Goal: Information Seeking & Learning: Learn about a topic

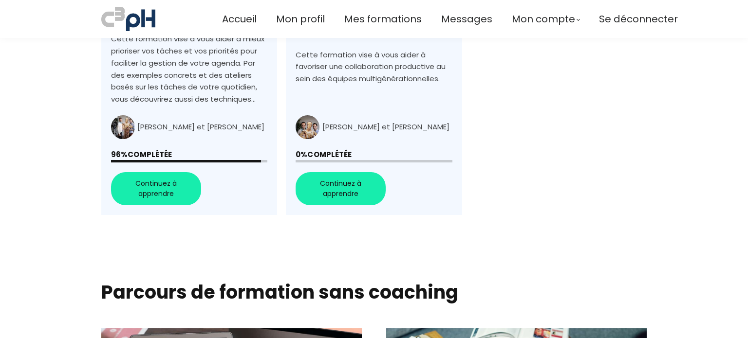
scroll to position [828, 0]
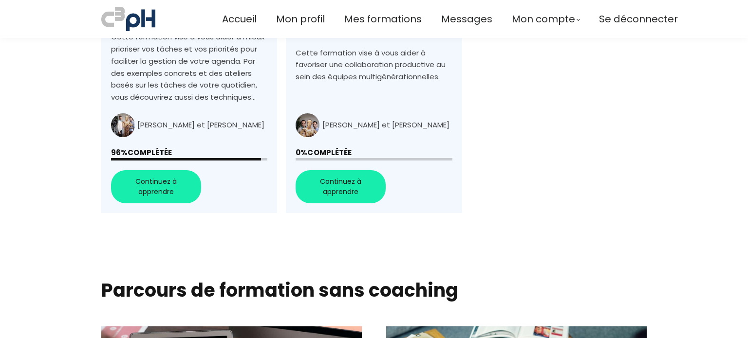
click at [367, 195] on link "+Générations au travail : Créer une équipe unie, complémentaire, et performante+" at bounding box center [374, 39] width 176 height 350
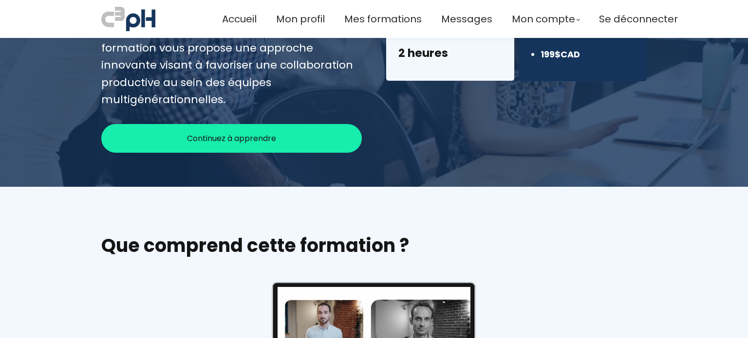
scroll to position [292, 0]
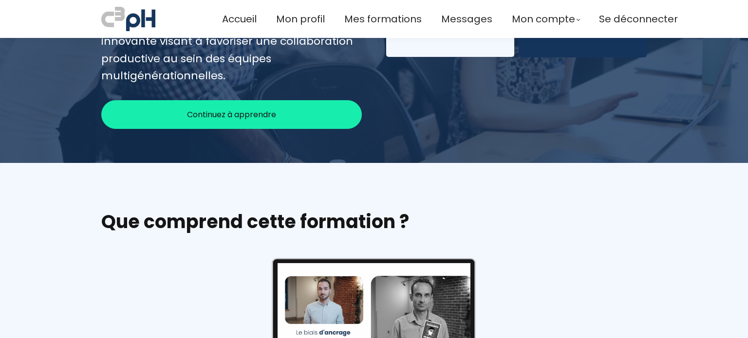
click at [256, 109] on span "Continuez à apprendre" at bounding box center [231, 115] width 89 height 12
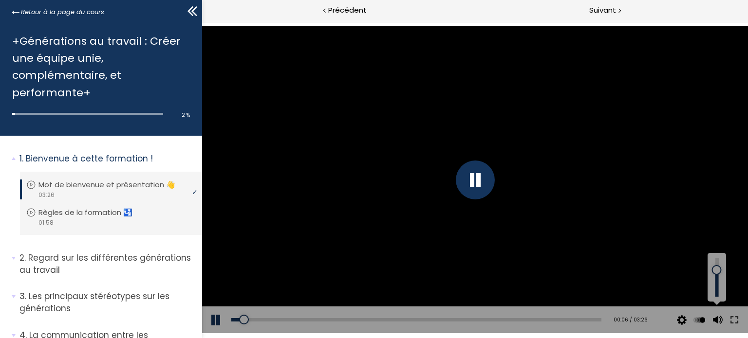
drag, startPoint x: 717, startPoint y: 284, endPoint x: 717, endPoint y: 270, distance: 13.6
click at [716, 270] on div at bounding box center [716, 270] width 0 height 0
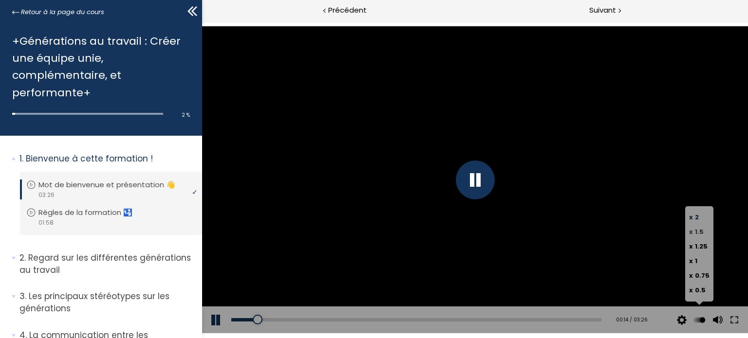
click at [694, 234] on span "x 1.5" at bounding box center [696, 231] width 15 height 9
click at [202, 21] on input "x 1.5" at bounding box center [202, 21] width 0 height 0
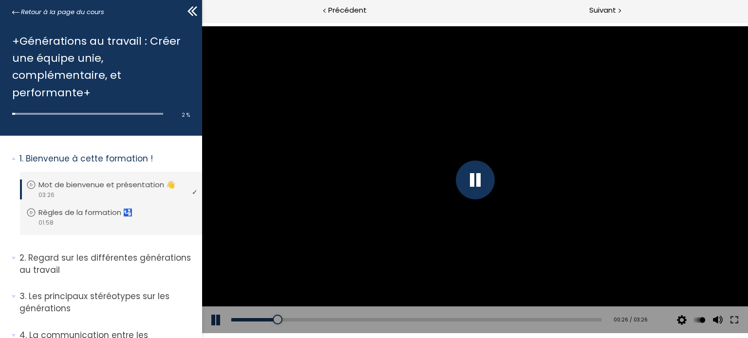
click at [194, 13] on icon at bounding box center [194, 11] width 6 height 10
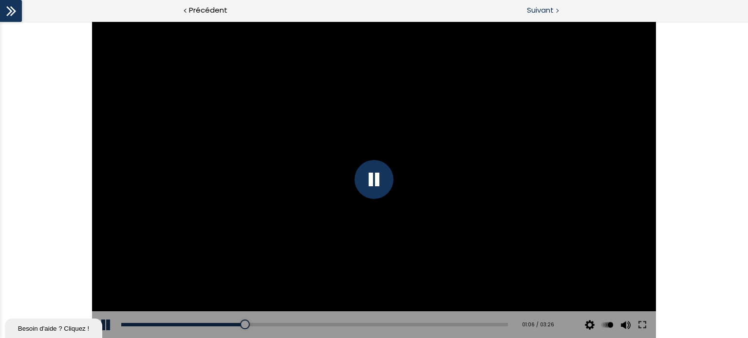
click at [539, 15] on span "Suivant" at bounding box center [540, 10] width 27 height 12
click at [544, 4] on span "Suivant" at bounding box center [540, 10] width 27 height 12
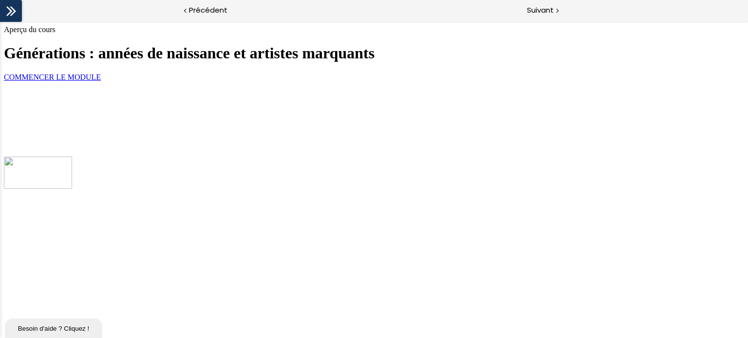
scroll to position [148, 0]
click at [101, 81] on link "COMMENCER LE MODULE" at bounding box center [52, 77] width 97 height 8
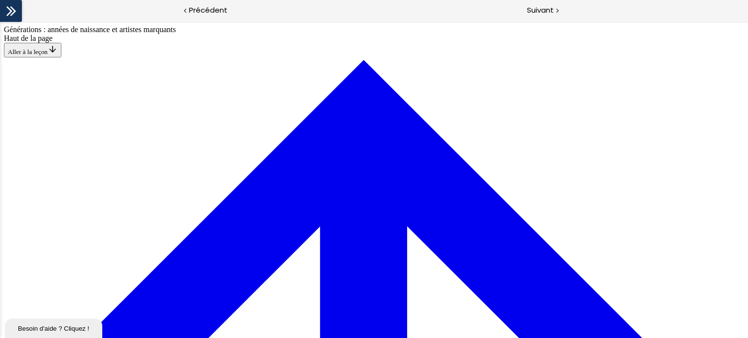
scroll to position [521, 0]
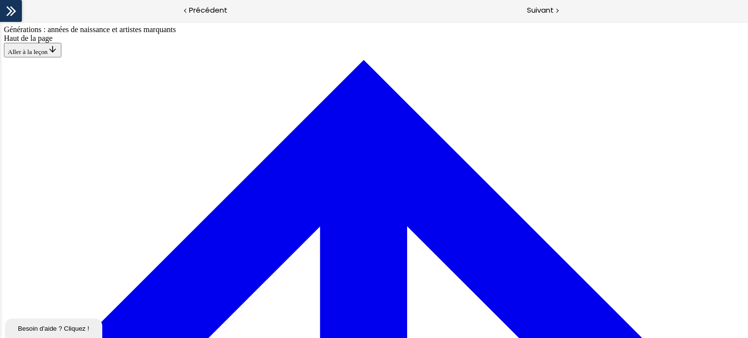
click at [531, 10] on span "Suivant" at bounding box center [540, 10] width 27 height 12
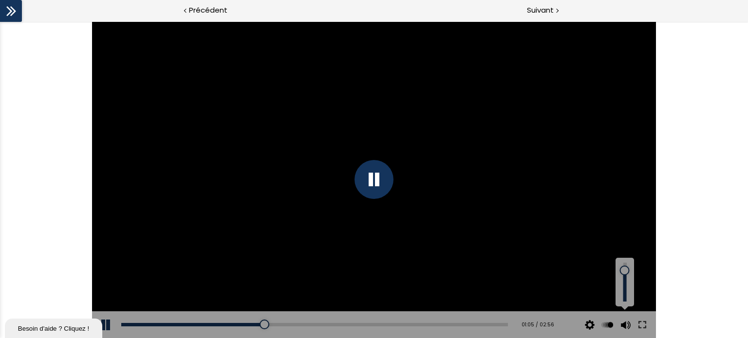
drag, startPoint x: 623, startPoint y: 276, endPoint x: 624, endPoint y: 271, distance: 5.4
click at [624, 271] on div at bounding box center [624, 271] width 0 height 0
drag, startPoint x: 624, startPoint y: 269, endPoint x: 625, endPoint y: 263, distance: 5.9
click at [624, 263] on div at bounding box center [624, 263] width 0 height 0
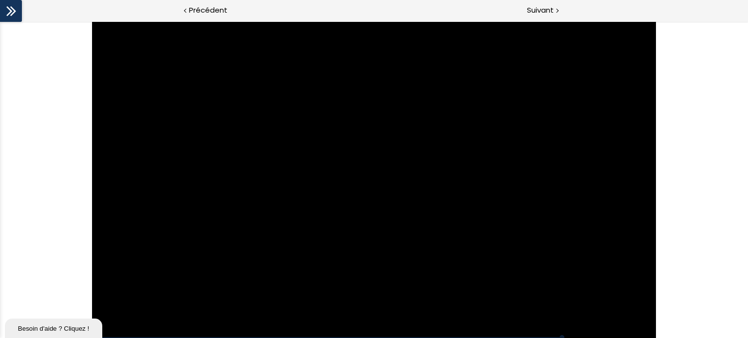
drag, startPoint x: 692, startPoint y: 237, endPoint x: 690, endPoint y: 275, distance: 37.6
click at [690, 275] on div "The video is loading... Click for sound @keyframes VOLUME_SMALL_WAVE_FLASH { 0%…" at bounding box center [374, 179] width 748 height 317
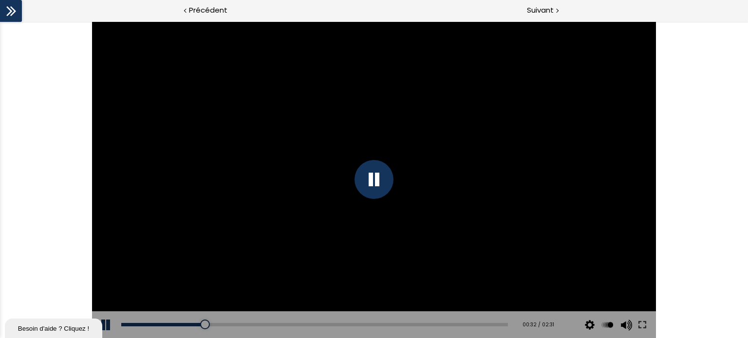
click at [382, 169] on div at bounding box center [374, 179] width 39 height 39
click at [356, 177] on div at bounding box center [373, 179] width 563 height 317
click at [357, 188] on div at bounding box center [374, 179] width 39 height 39
click at [333, 158] on div at bounding box center [373, 179] width 563 height 317
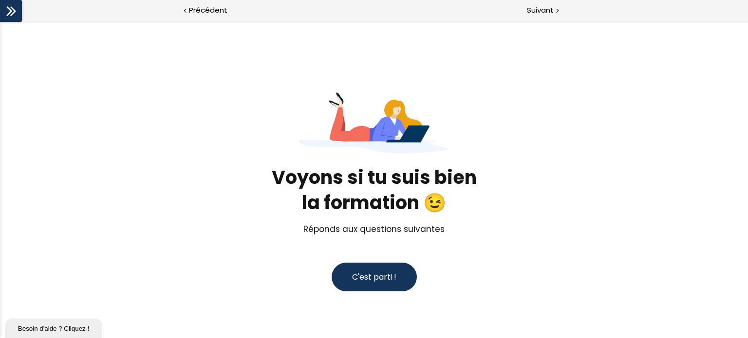
click at [347, 269] on button "C'est parti !" at bounding box center [374, 277] width 85 height 29
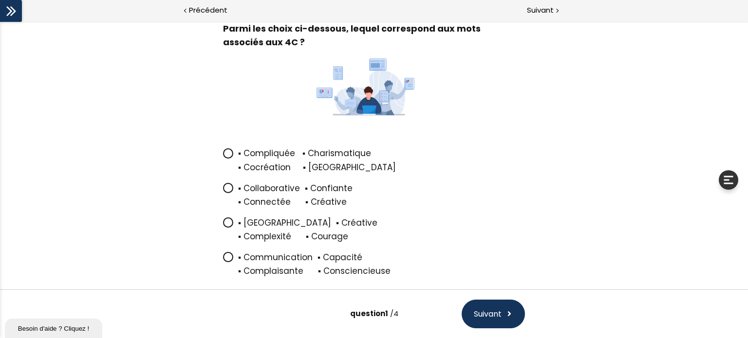
scroll to position [109, 0]
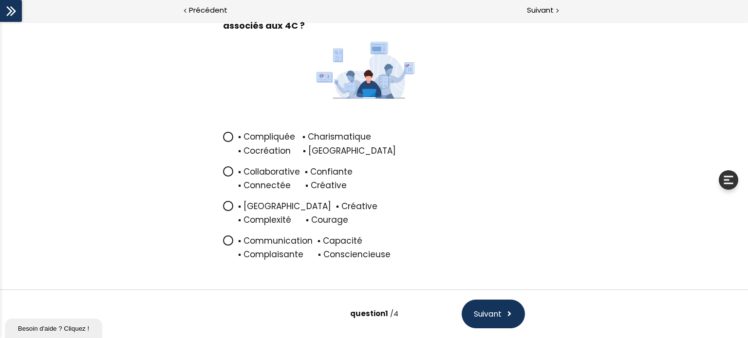
click at [225, 170] on icon at bounding box center [228, 172] width 6 height 6
click at [223, 175] on input "▪ Collaborative ▪ Confiante ▪ Connectée ▪ Créative" at bounding box center [223, 175] width 0 height 0
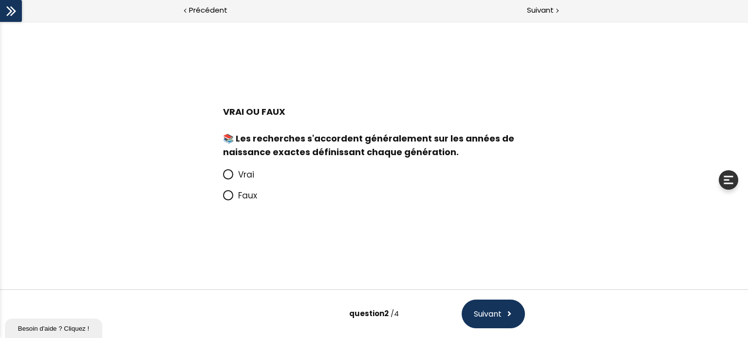
scroll to position [0, 0]
click at [230, 199] on icon at bounding box center [228, 195] width 8 height 8
click at [223, 199] on input "Faux" at bounding box center [223, 199] width 0 height 0
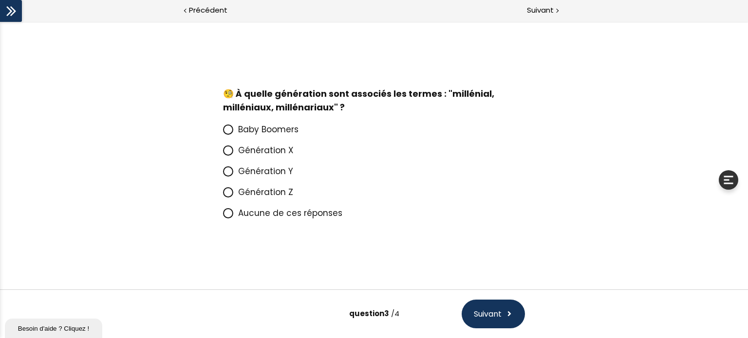
click at [227, 168] on icon at bounding box center [228, 172] width 8 height 8
click at [223, 174] on input "Génération Y" at bounding box center [223, 174] width 0 height 0
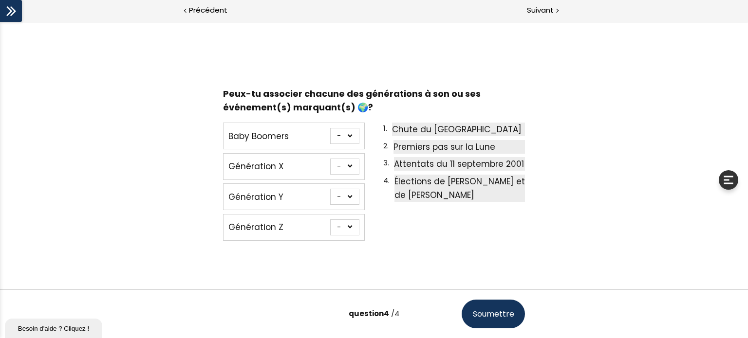
scroll to position [18, 0]
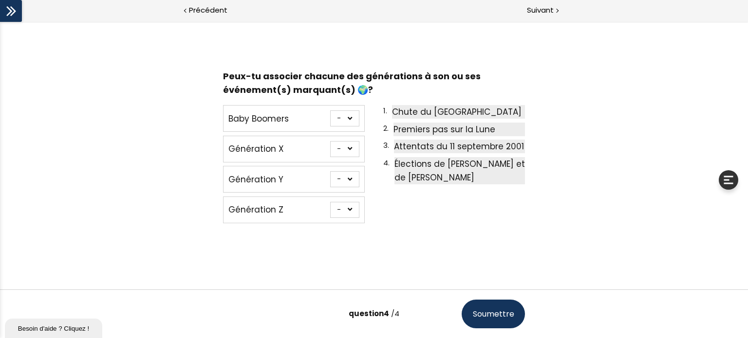
click at [349, 120] on select "- 1 2 3 4" at bounding box center [344, 119] width 29 height 16
select select "667aa744ca7f1"
click at [330, 111] on select "- 1 2 3 4" at bounding box center [344, 119] width 29 height 16
click at [350, 150] on select "- 1 2 3 4" at bounding box center [344, 149] width 29 height 16
select select "667aa744ca862"
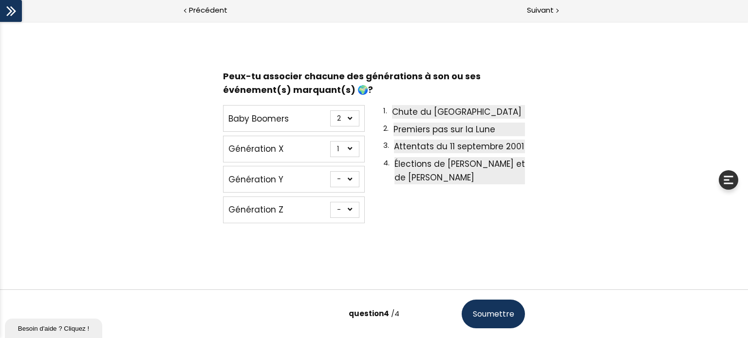
click at [330, 141] on select "- 1 2 3 4" at bounding box center [344, 149] width 29 height 16
click at [354, 178] on select "- 1 2 3 4" at bounding box center [344, 179] width 29 height 16
select select "667aa744ca8ce"
click at [330, 171] on select "- 1 2 3 4" at bounding box center [344, 179] width 29 height 16
click at [355, 212] on select "- 1 2 3 4" at bounding box center [344, 210] width 29 height 16
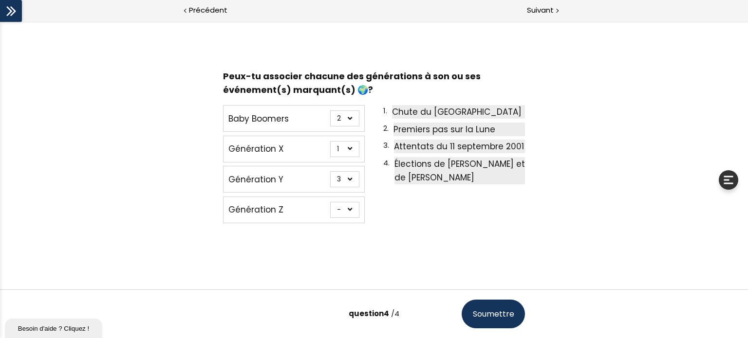
select select "667aa744ca949"
click at [330, 202] on select "- 1 2 3 4" at bounding box center [344, 210] width 29 height 16
click at [484, 320] on span "Soumettre" at bounding box center [493, 314] width 41 height 12
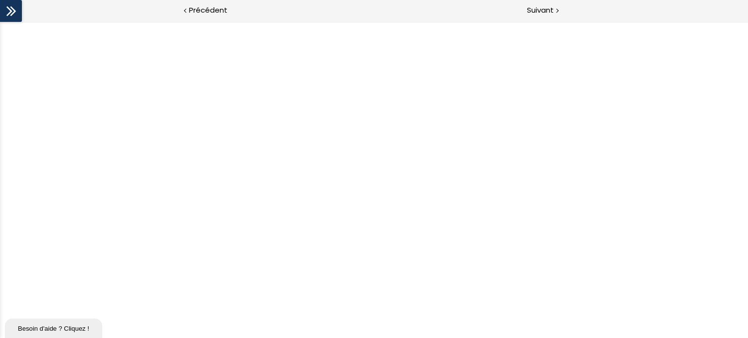
scroll to position [0, 0]
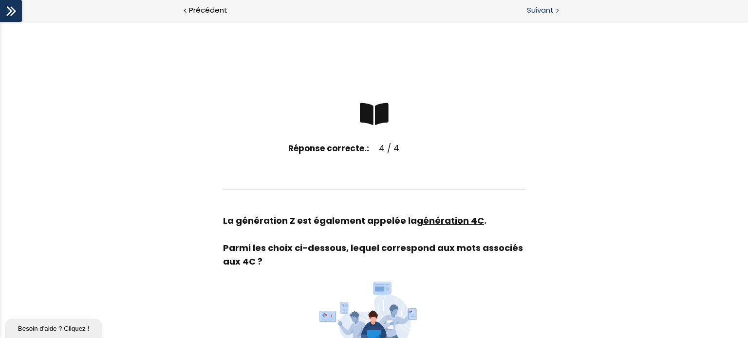
click at [554, 18] on div "Suivant" at bounding box center [561, 11] width 374 height 22
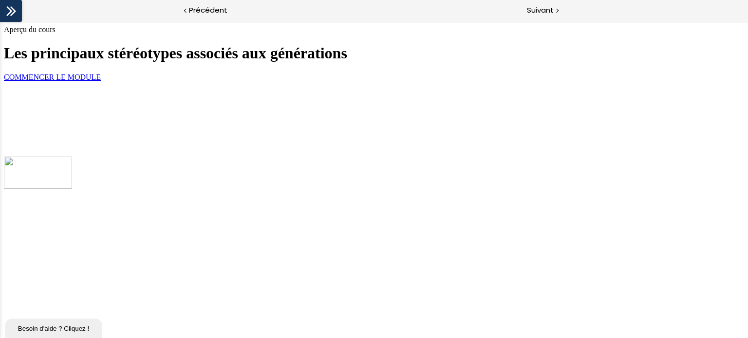
scroll to position [146, 0]
click at [101, 81] on link "COMMENCER LE MODULE" at bounding box center [52, 77] width 97 height 8
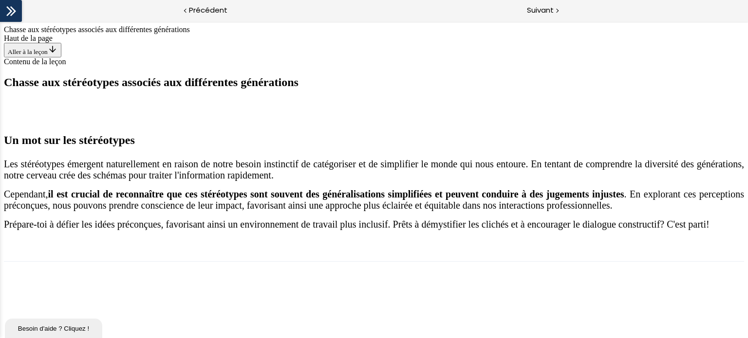
click at [3, 14] on div at bounding box center [11, 11] width 22 height 22
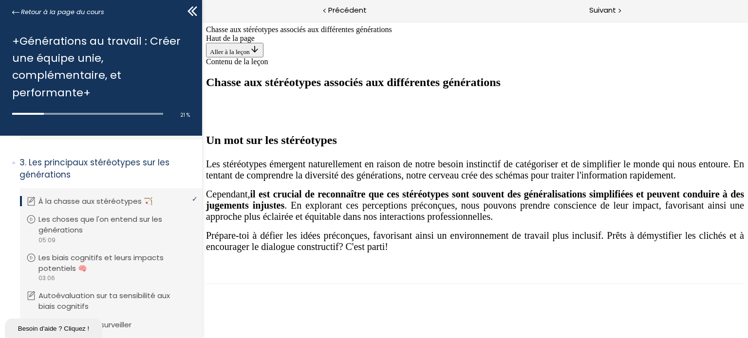
scroll to position [306, 0]
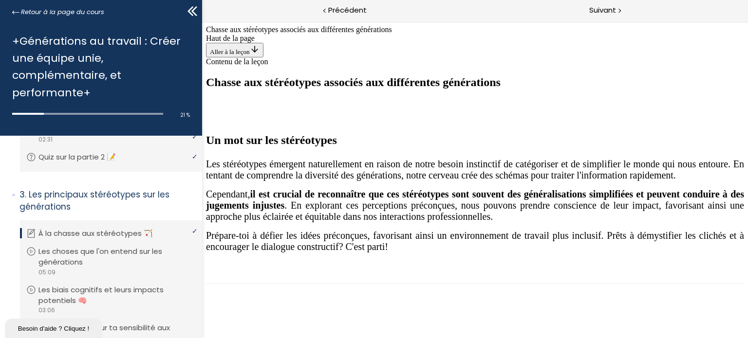
click at [188, 7] on icon at bounding box center [192, 11] width 15 height 15
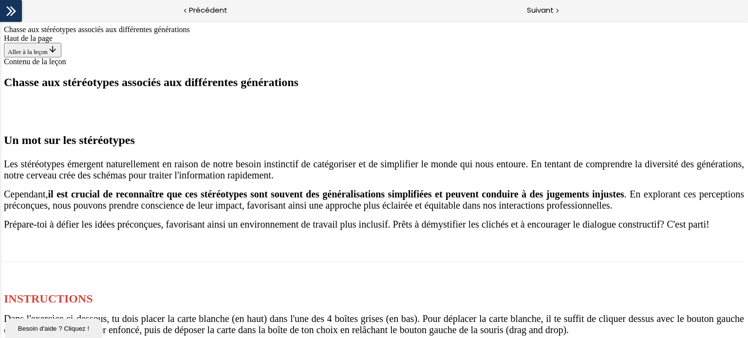
scroll to position [682, 0]
drag, startPoint x: 318, startPoint y: 197, endPoint x: 323, endPoint y: 178, distance: 19.4
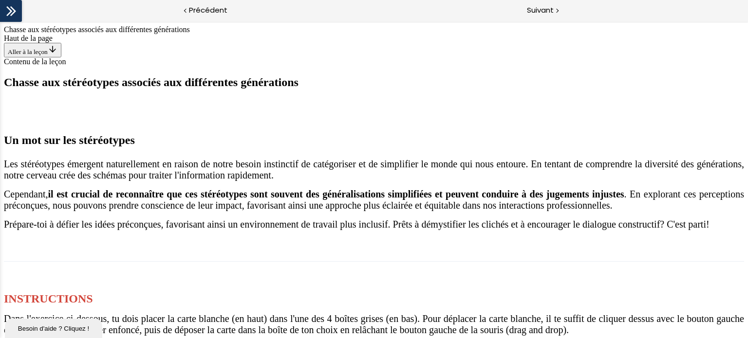
drag, startPoint x: 368, startPoint y: 94, endPoint x: 325, endPoint y: 216, distance: 129.5
drag, startPoint x: 388, startPoint y: 82, endPoint x: 572, endPoint y: 193, distance: 215.2
drag, startPoint x: 407, startPoint y: 78, endPoint x: 447, endPoint y: 184, distance: 113.4
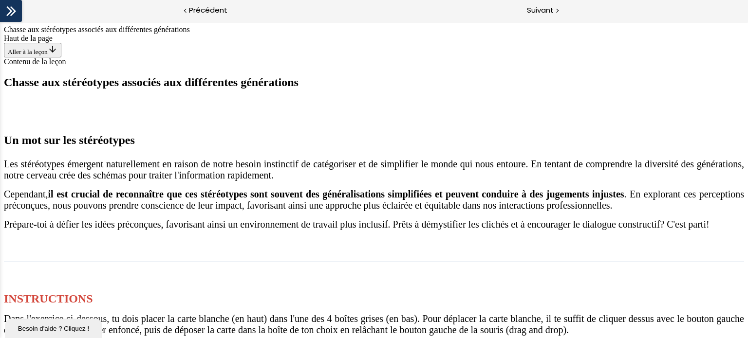
drag, startPoint x: 390, startPoint y: 72, endPoint x: 579, endPoint y: 186, distance: 220.7
drag, startPoint x: 408, startPoint y: 60, endPoint x: 598, endPoint y: 192, distance: 231.7
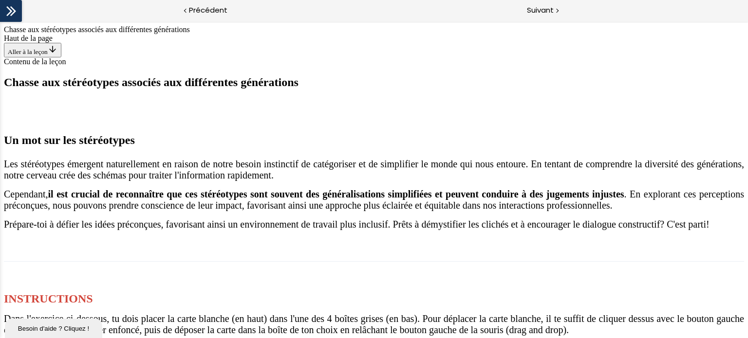
drag, startPoint x: 380, startPoint y: 87, endPoint x: 204, endPoint y: 208, distance: 214.4
drag, startPoint x: 389, startPoint y: 72, endPoint x: 569, endPoint y: 177, distance: 208.9
drag, startPoint x: 360, startPoint y: 65, endPoint x: 429, endPoint y: 168, distance: 123.3
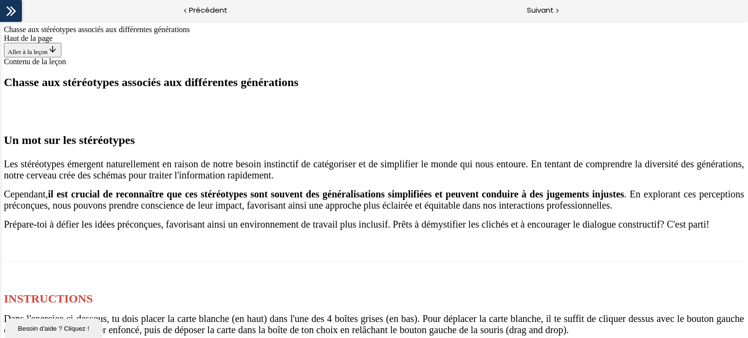
drag, startPoint x: 348, startPoint y: 47, endPoint x: 527, endPoint y: 166, distance: 215.3
drag, startPoint x: 389, startPoint y: 85, endPoint x: 458, endPoint y: 204, distance: 137.5
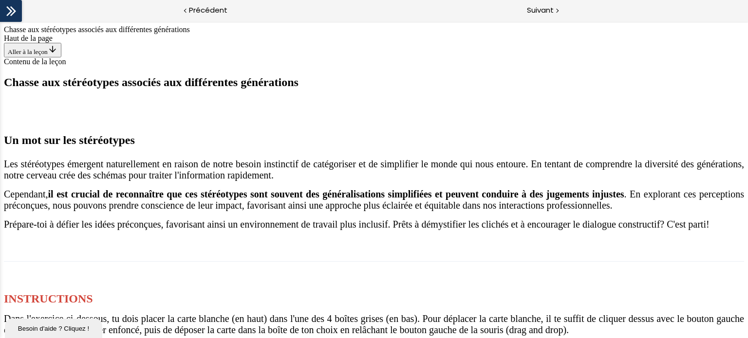
drag, startPoint x: 379, startPoint y: 80, endPoint x: 205, endPoint y: 198, distance: 211.1
drag, startPoint x: 361, startPoint y: 66, endPoint x: 302, endPoint y: 202, distance: 148.4
drag, startPoint x: 428, startPoint y: 63, endPoint x: 255, endPoint y: 163, distance: 199.2
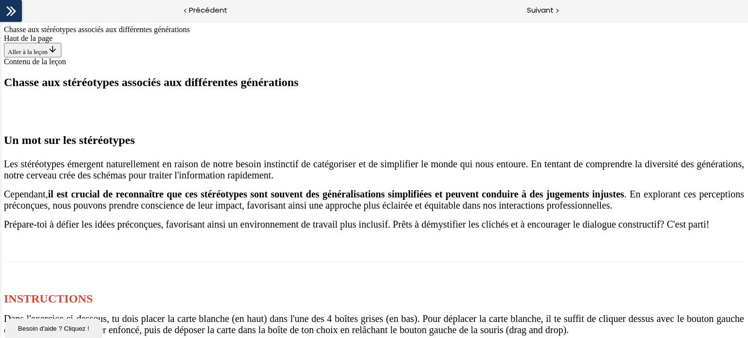
drag, startPoint x: 374, startPoint y: 66, endPoint x: 332, endPoint y: 181, distance: 122.8
drag, startPoint x: 365, startPoint y: 85, endPoint x: 169, endPoint y: 192, distance: 223.4
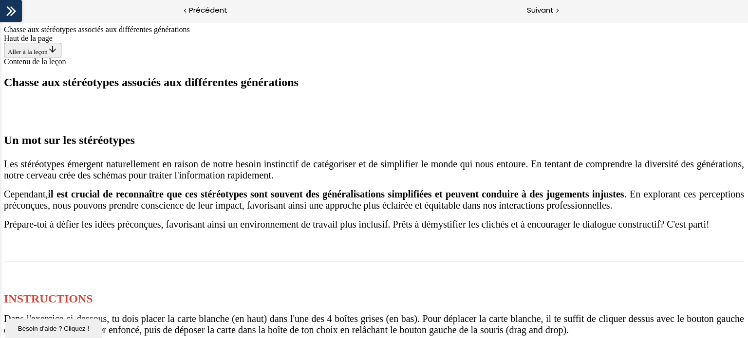
scroll to position [937, 0]
click at [550, 13] on span "Suivant" at bounding box center [540, 10] width 27 height 12
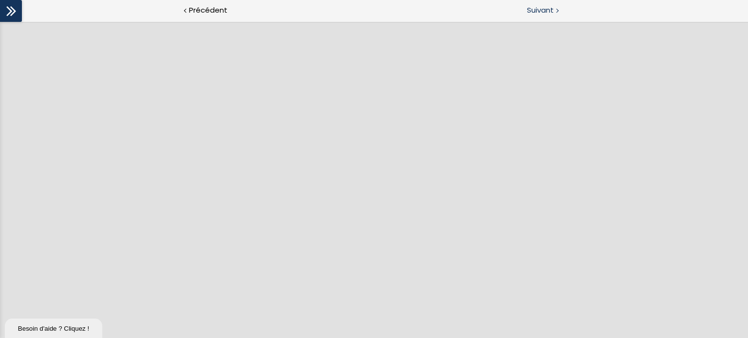
click at [542, 13] on span "Suivant" at bounding box center [540, 10] width 27 height 12
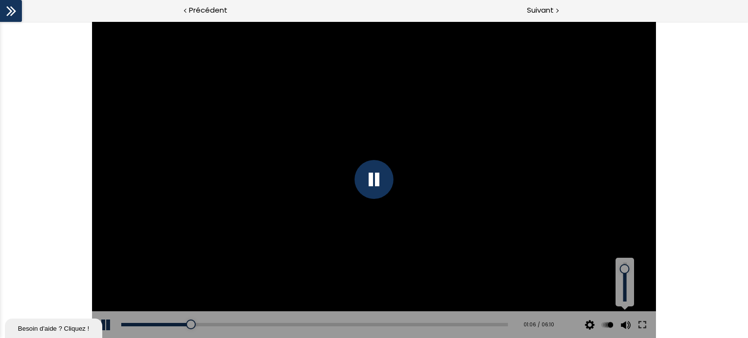
click at [624, 269] on div at bounding box center [624, 269] width 0 height 0
drag, startPoint x: 625, startPoint y: 271, endPoint x: 625, endPoint y: 259, distance: 11.7
click at [624, 263] on div at bounding box center [624, 263] width 0 height 0
click at [708, 35] on div "The video is loading... Click for sound @keyframes VOLUME_SMALL_WAVE_FLASH { 0%…" at bounding box center [374, 179] width 748 height 317
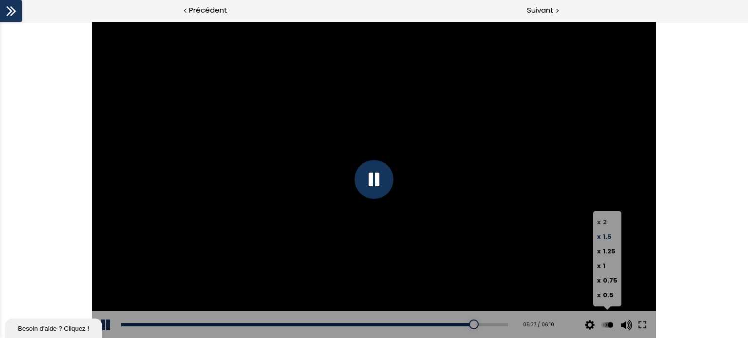
click at [611, 223] on label "x 2" at bounding box center [607, 222] width 20 height 15
click at [0, 21] on input "x 2" at bounding box center [0, 21] width 0 height 0
click at [613, 235] on label "x 1.5" at bounding box center [607, 237] width 20 height 15
click at [0, 21] on input "x 1.5" at bounding box center [0, 21] width 0 height 0
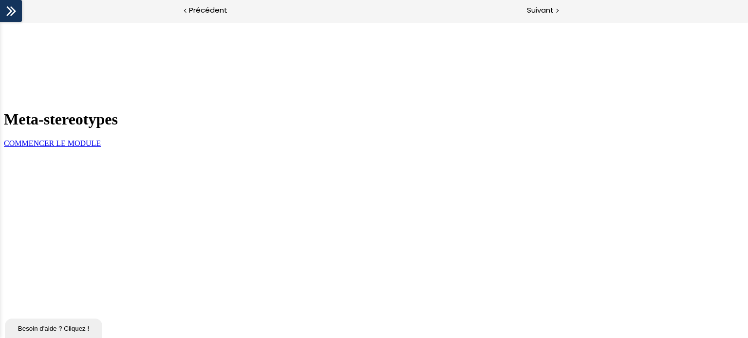
click at [337, 148] on div "COMMENCER LE MODULE" at bounding box center [374, 143] width 740 height 9
click at [101, 148] on link "COMMENCER LE MODULE" at bounding box center [52, 143] width 97 height 8
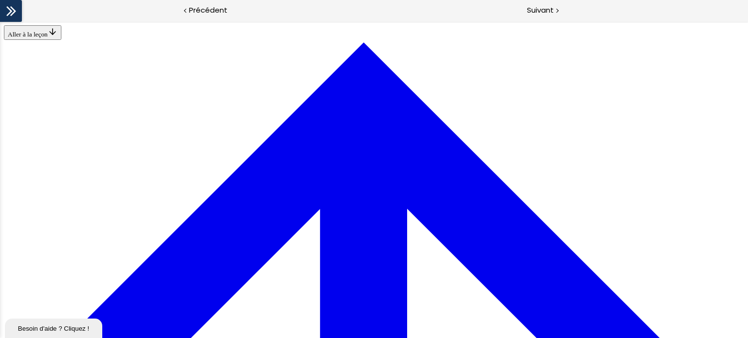
scroll to position [1973, 0]
click at [547, 12] on span "Suivant" at bounding box center [540, 10] width 27 height 12
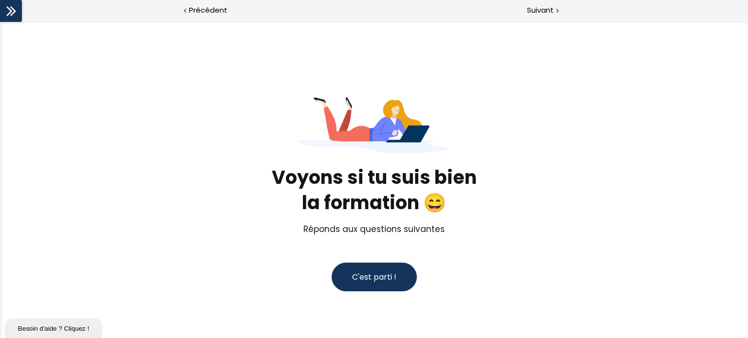
click at [392, 286] on button "C'est parti !" at bounding box center [374, 277] width 85 height 29
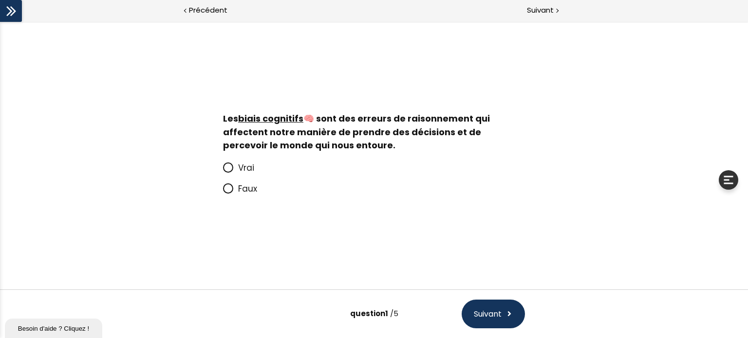
click at [232, 194] on span at bounding box center [230, 189] width 15 height 12
click at [223, 192] on input "Faux" at bounding box center [223, 192] width 0 height 0
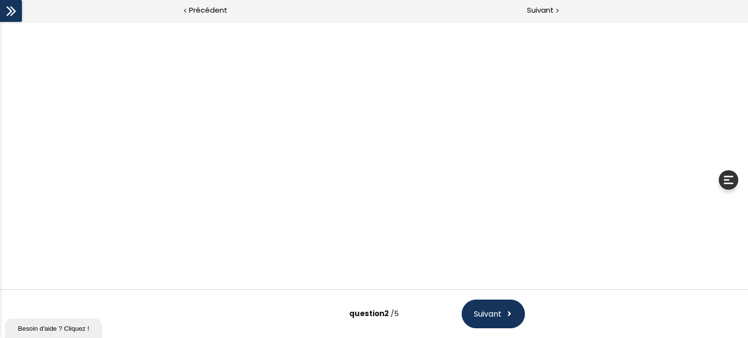
scroll to position [60, 0]
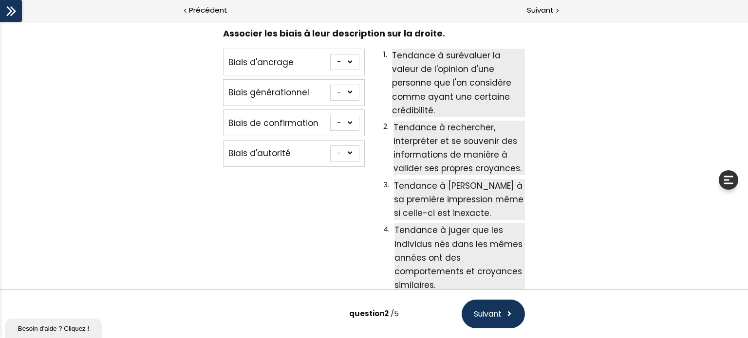
click at [351, 63] on select "- 1 2 3 4" at bounding box center [344, 62] width 29 height 16
select select "667aa74778345"
click at [330, 54] on select "- 1 2 3 4" at bounding box center [344, 62] width 29 height 16
click at [352, 87] on select "- 1 2 3 4" at bounding box center [344, 93] width 29 height 16
select select "667aa747783c5"
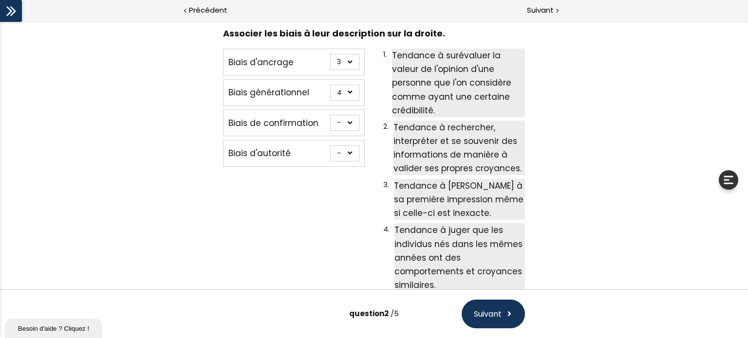
click at [330, 85] on select "- 1 2 3 4" at bounding box center [344, 93] width 29 height 16
click at [352, 150] on select "- 1 2 3 4" at bounding box center [344, 154] width 29 height 16
select select "667aa74778384"
click at [330, 146] on select "- 1 2 3 4" at bounding box center [344, 154] width 29 height 16
click at [349, 118] on select "- 1 2 3 4" at bounding box center [344, 123] width 29 height 16
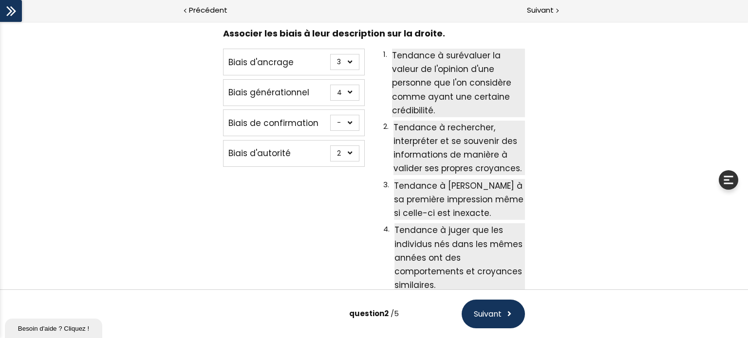
select select "667aa74778402"
click at [330, 115] on select "- 1 2 3 4" at bounding box center [344, 123] width 29 height 16
click at [487, 321] on button "Suivant" at bounding box center [493, 314] width 63 height 29
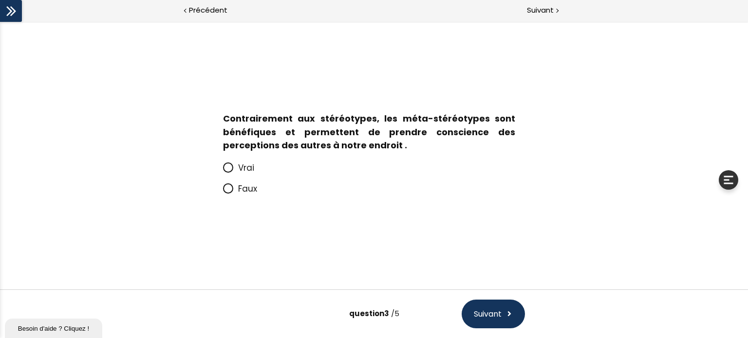
scroll to position [0, 0]
click at [231, 193] on icon at bounding box center [228, 189] width 8 height 8
click at [223, 192] on input "Faux" at bounding box center [223, 192] width 0 height 0
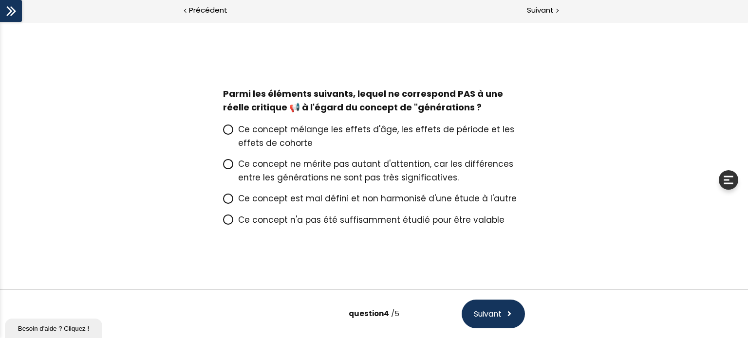
scroll to position [5, 0]
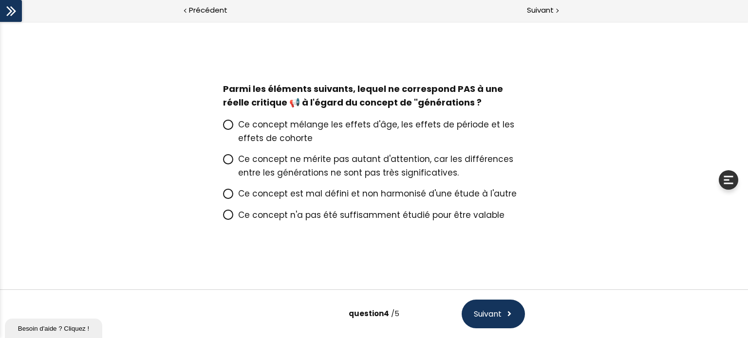
click at [232, 129] on span at bounding box center [230, 125] width 15 height 12
click at [223, 128] on input "Ce concept mélange les effets d'âge, les effets de période et les effets de coh…" at bounding box center [223, 128] width 0 height 0
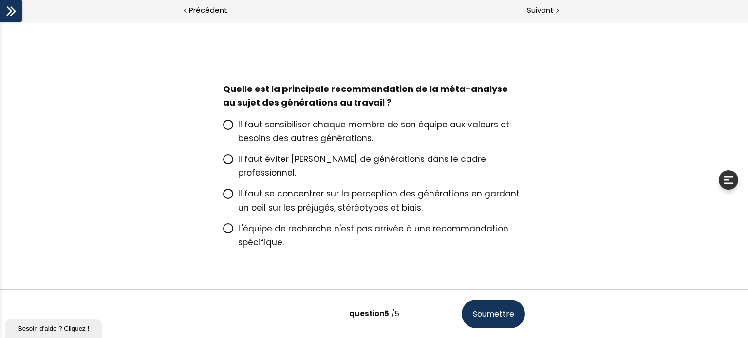
scroll to position [19, 0]
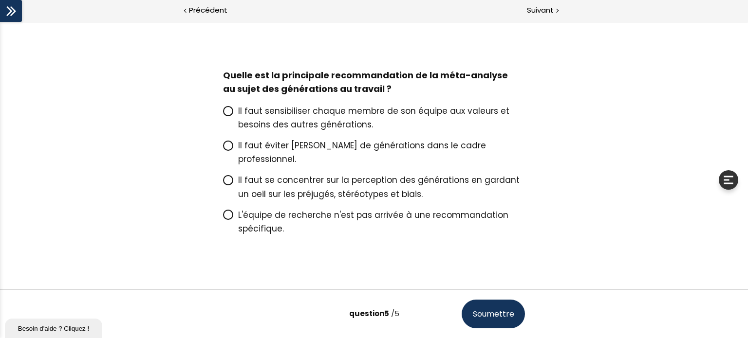
click at [227, 176] on icon at bounding box center [228, 180] width 8 height 8
click at [223, 183] on input "Il faut se concentrer sur la perception des générations en gardant un oeil sur …" at bounding box center [223, 183] width 0 height 0
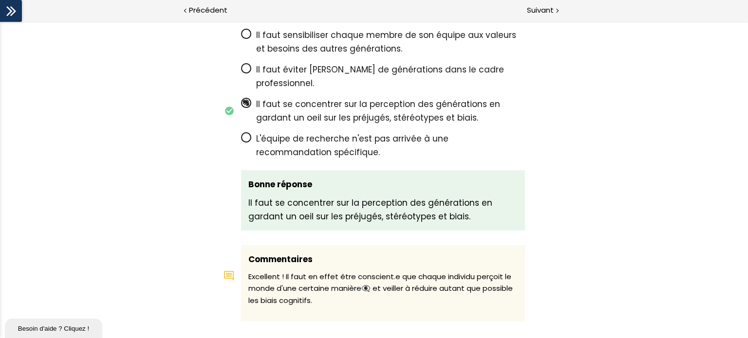
scroll to position [1753, 0]
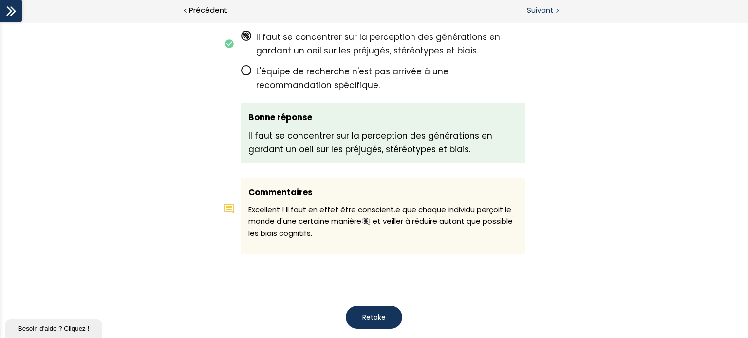
click at [534, 14] on span "Suivant" at bounding box center [540, 10] width 27 height 12
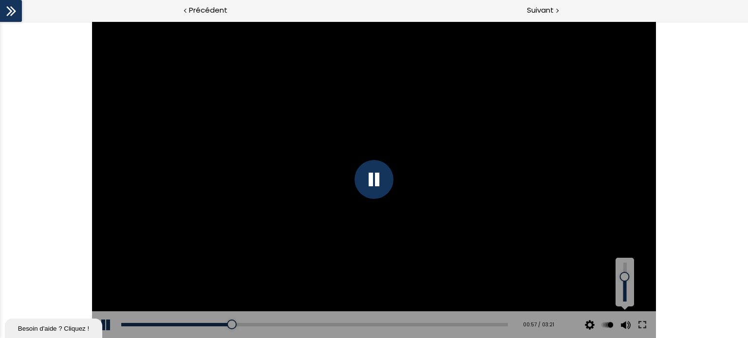
drag, startPoint x: 626, startPoint y: 264, endPoint x: 624, endPoint y: 277, distance: 12.8
click at [624, 277] on div at bounding box center [624, 277] width 0 height 0
drag, startPoint x: 624, startPoint y: 278, endPoint x: 626, endPoint y: 265, distance: 12.8
click at [624, 266] on div at bounding box center [624, 266] width 0 height 0
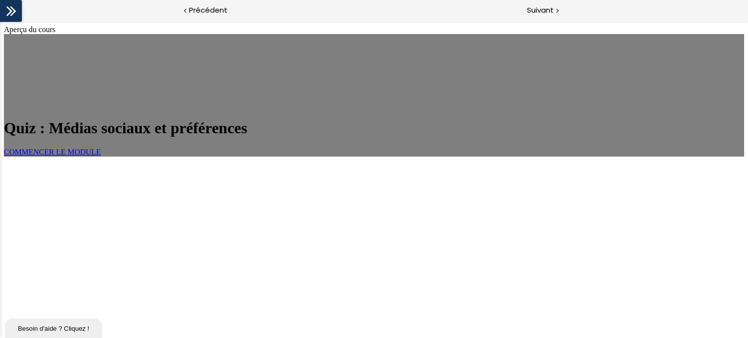
click at [101, 156] on link "COMMENCER LE MODULE" at bounding box center [52, 152] width 97 height 8
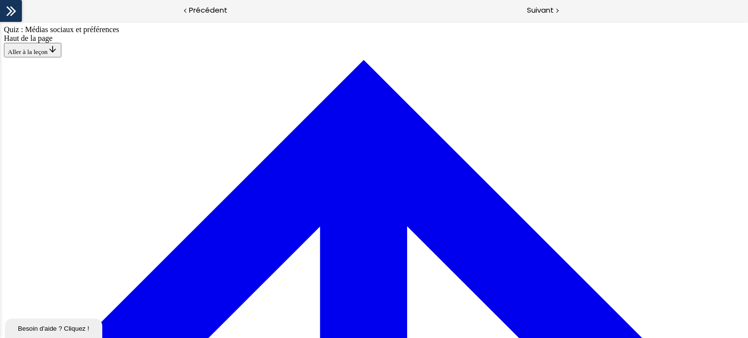
scroll to position [375, 0]
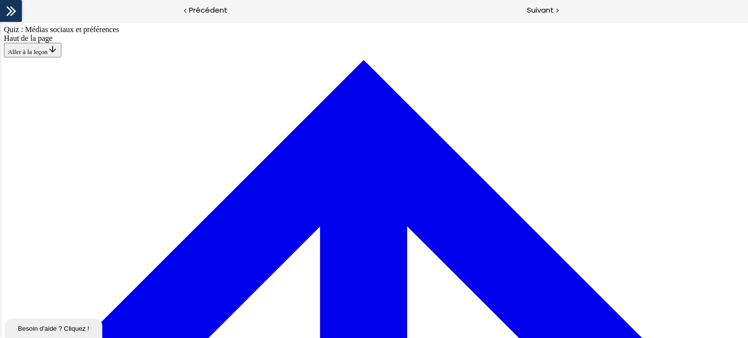
scroll to position [384, 0]
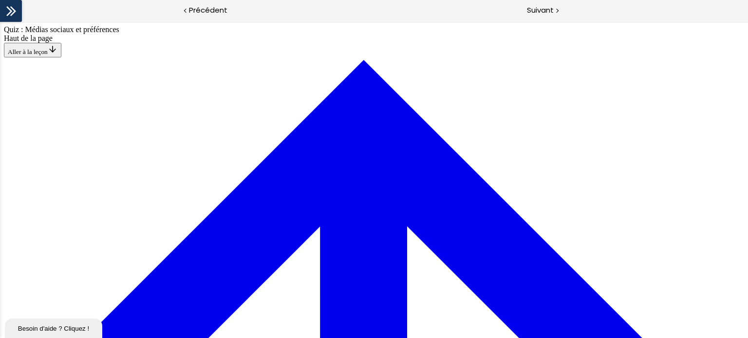
scroll to position [1017, 0]
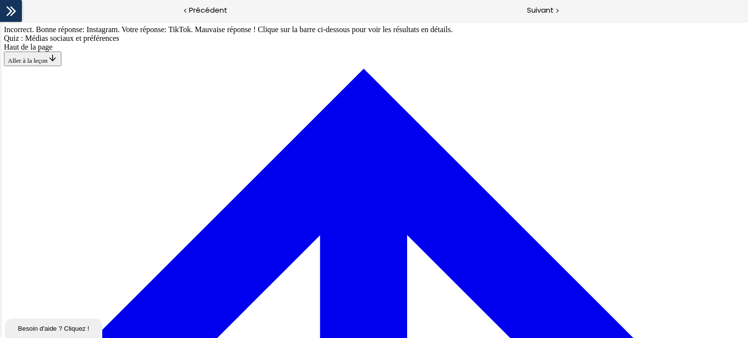
scroll to position [1114, 0]
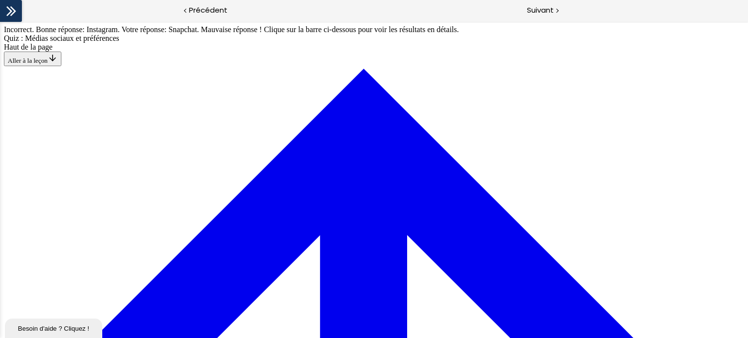
scroll to position [1133, 0]
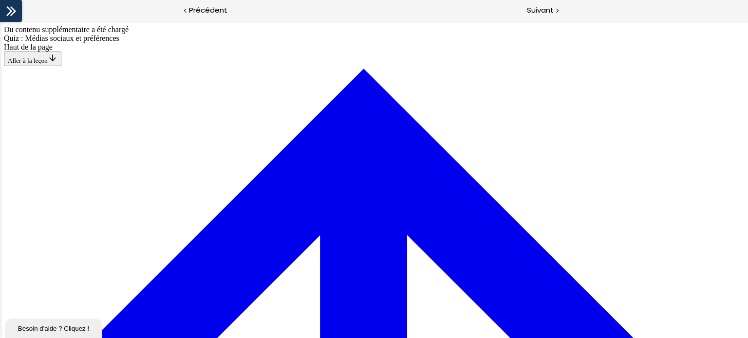
scroll to position [1725, 0]
click at [518, 10] on div "Suivant" at bounding box center [561, 11] width 374 height 22
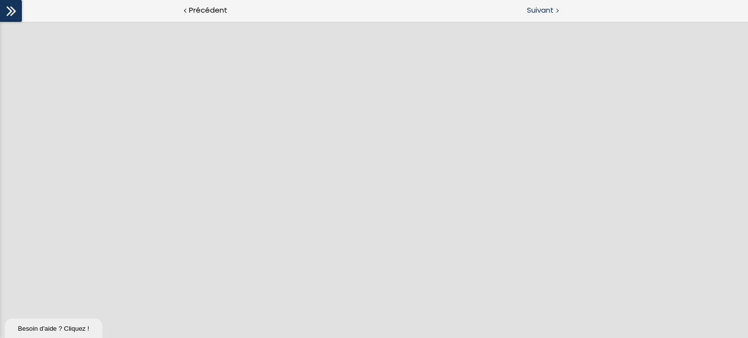
click at [550, 15] on span "Suivant" at bounding box center [540, 10] width 27 height 12
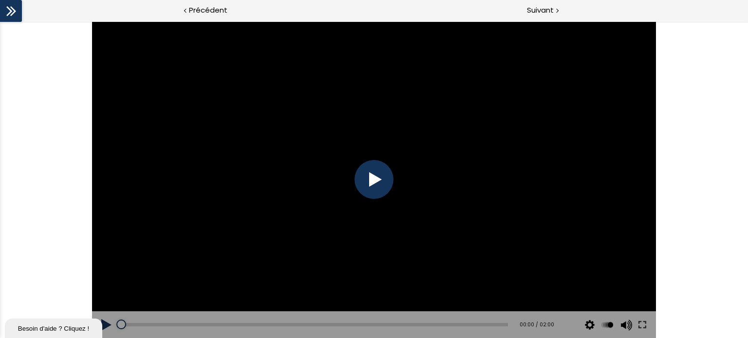
click at [4, 17] on icon at bounding box center [11, 11] width 15 height 15
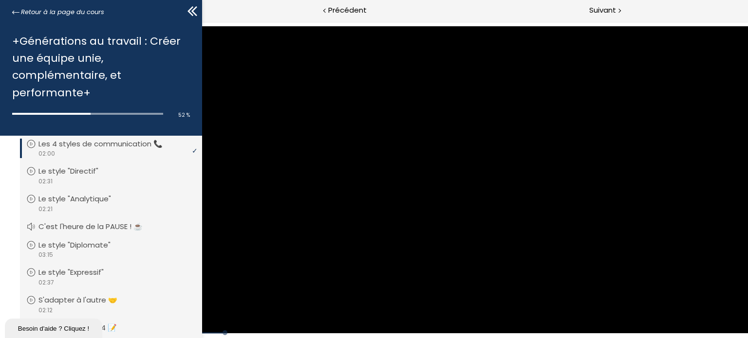
scroll to position [842, 0]
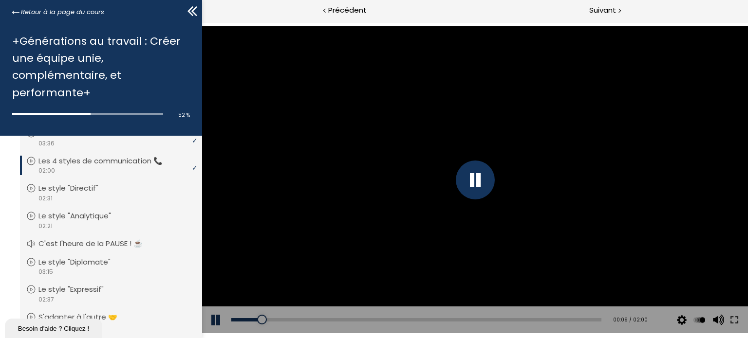
click at [193, 9] on icon at bounding box center [194, 11] width 6 height 10
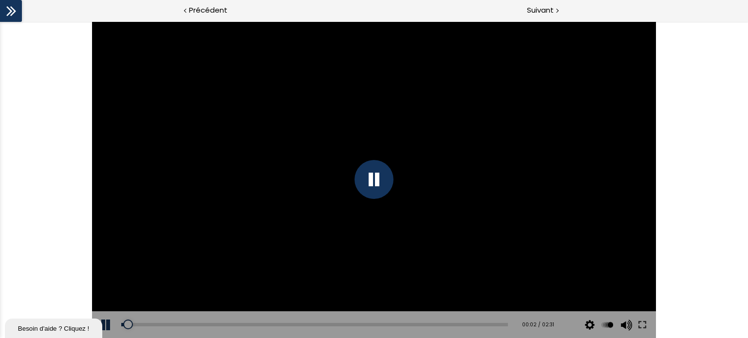
click at [8, 10] on icon at bounding box center [11, 11] width 15 height 15
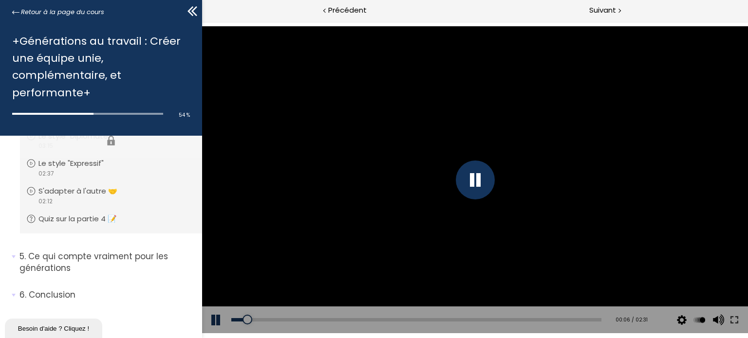
scroll to position [984, 0]
click at [194, 13] on icon at bounding box center [194, 11] width 6 height 10
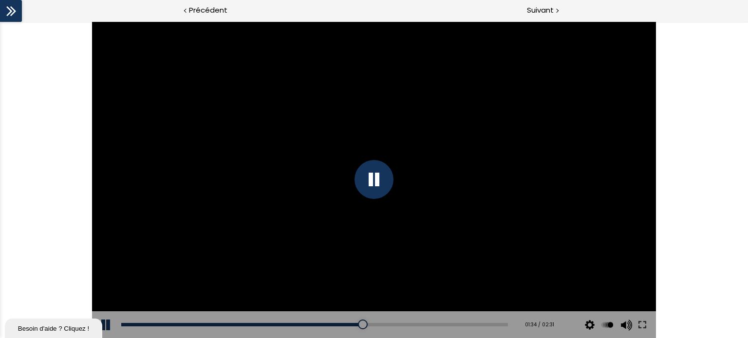
click at [386, 187] on div at bounding box center [374, 179] width 39 height 39
click at [382, 178] on div at bounding box center [373, 179] width 563 height 317
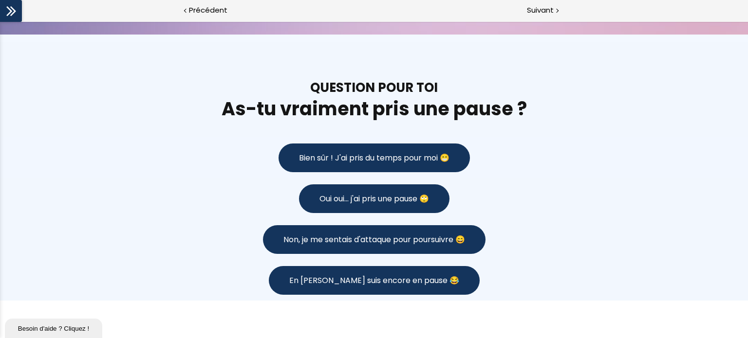
scroll to position [731, 0]
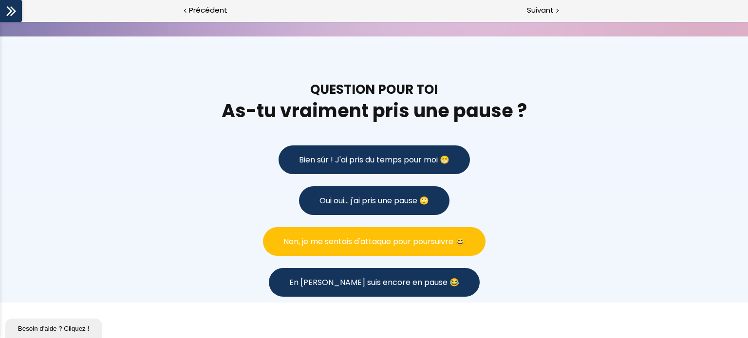
click at [392, 247] on button "Non, je me sentais d'attaque pour poursuivre 😄" at bounding box center [374, 241] width 223 height 29
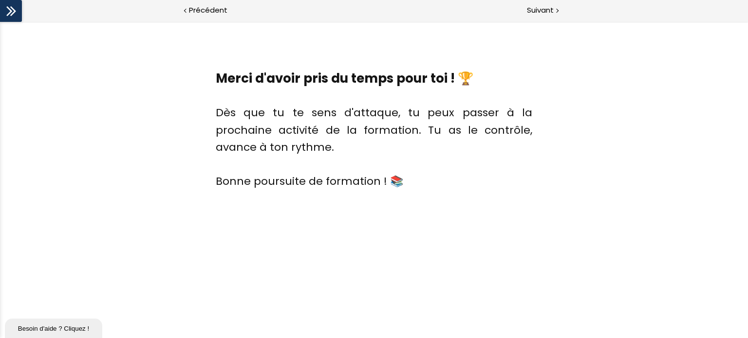
scroll to position [1464, 0]
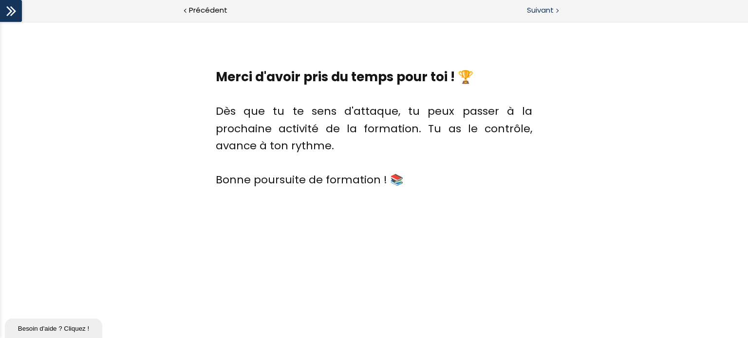
click at [529, 13] on span "Suivant" at bounding box center [540, 10] width 27 height 12
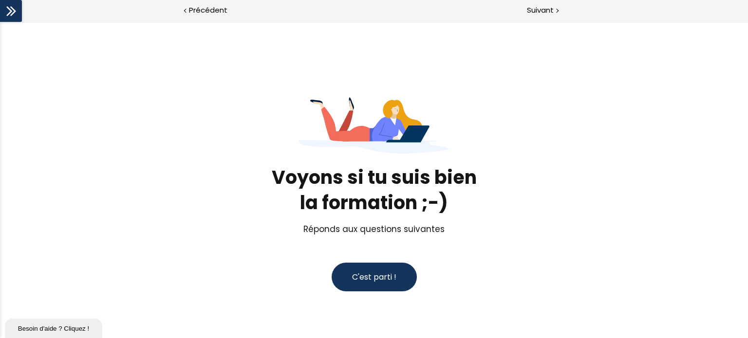
click at [382, 268] on button "C'est parti !" at bounding box center [374, 277] width 85 height 29
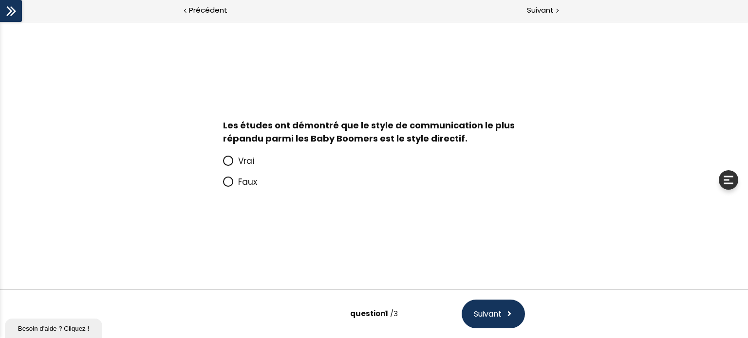
click at [225, 159] on icon at bounding box center [228, 161] width 8 height 8
click at [223, 164] on input "Vrai" at bounding box center [223, 164] width 0 height 0
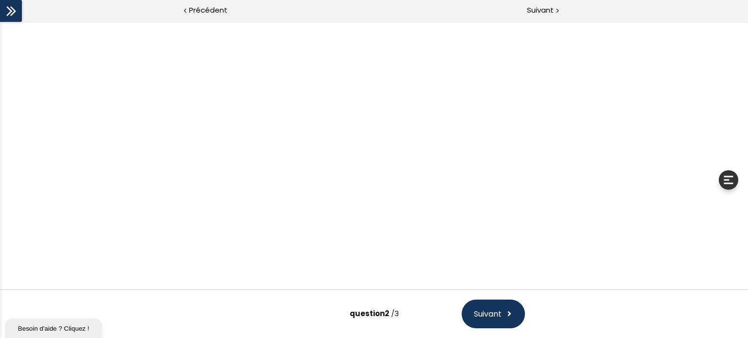
scroll to position [60, 0]
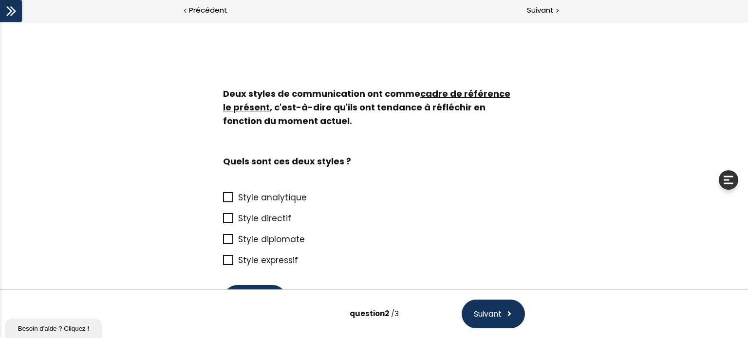
scroll to position [60, 0]
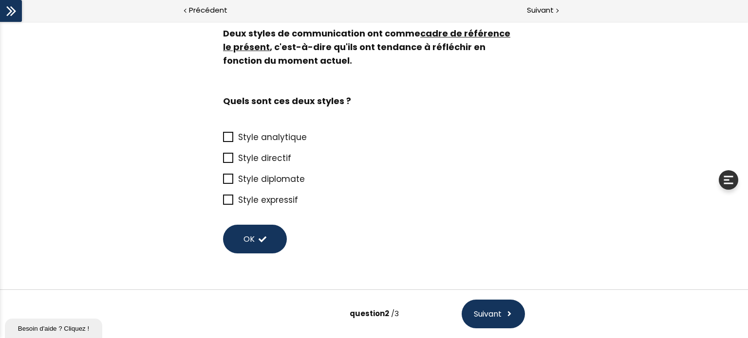
click at [224, 180] on icon at bounding box center [228, 179] width 8 height 8
click at [223, 182] on input "Style diplomate" at bounding box center [223, 182] width 0 height 0
click at [225, 136] on icon at bounding box center [229, 137] width 8 height 8
click at [223, 140] on input "Style analytique" at bounding box center [223, 140] width 0 height 0
click at [265, 245] on button "OK" at bounding box center [255, 239] width 64 height 29
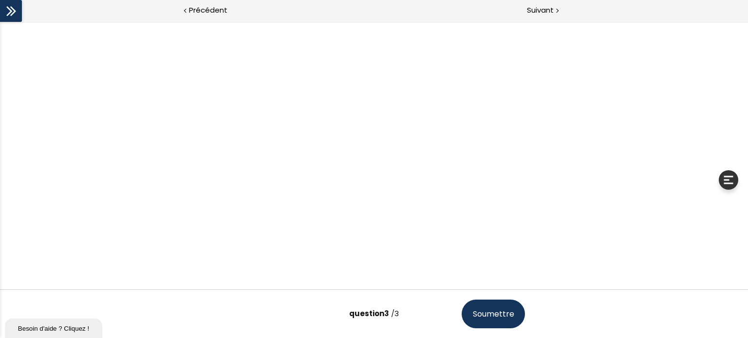
scroll to position [0, 0]
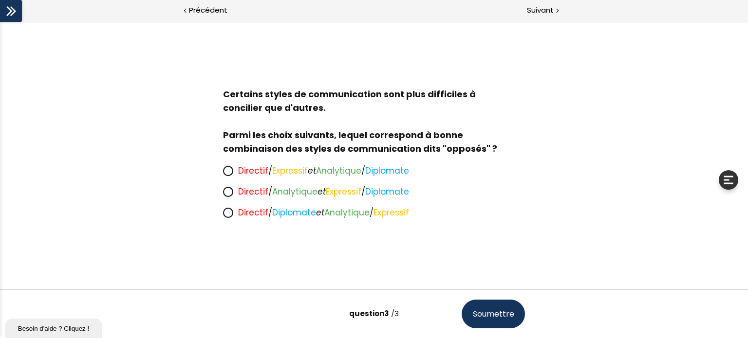
click at [225, 216] on icon at bounding box center [228, 213] width 8 height 8
click at [223, 216] on input "Directif / Diplomate et Analytique / Expressif" at bounding box center [223, 216] width 0 height 0
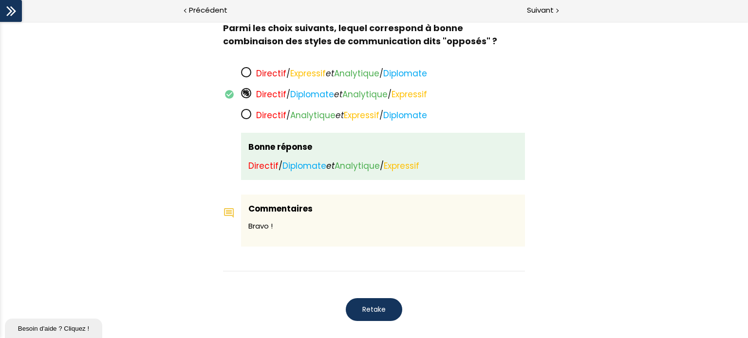
scroll to position [833, 0]
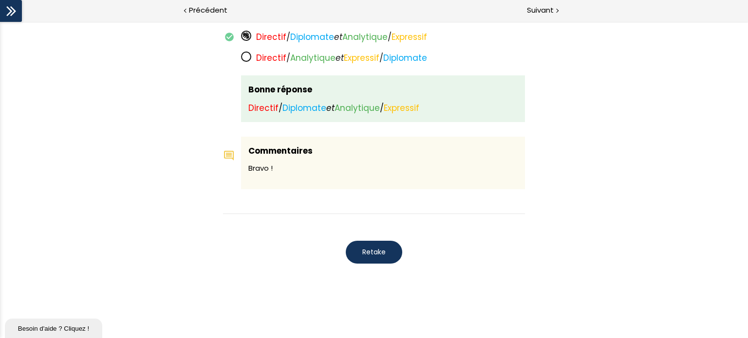
click at [388, 255] on button "Retake" at bounding box center [374, 252] width 56 height 23
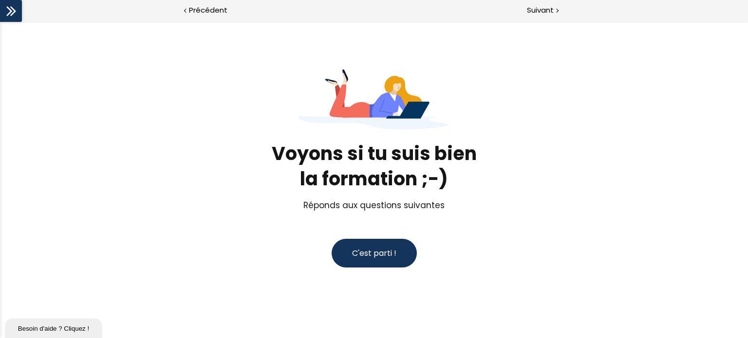
scroll to position [22, 0]
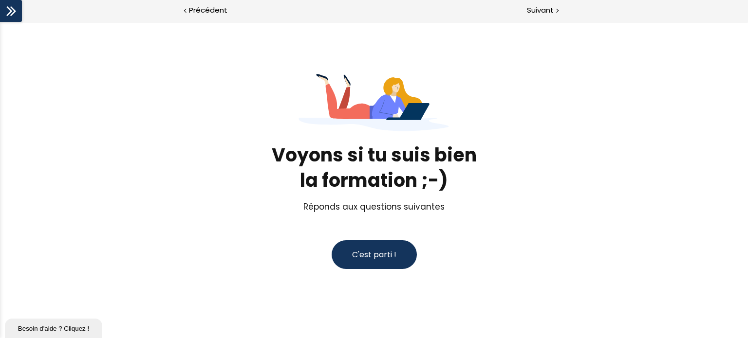
click at [388, 255] on span "C'est parti !" at bounding box center [374, 254] width 44 height 11
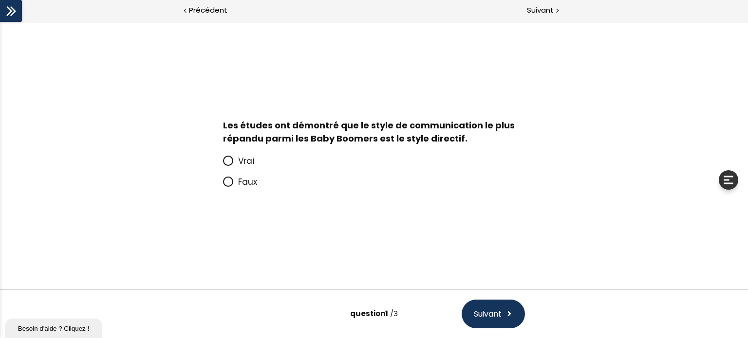
click at [228, 187] on span at bounding box center [228, 182] width 10 height 10
click at [223, 185] on input "Faux" at bounding box center [223, 185] width 0 height 0
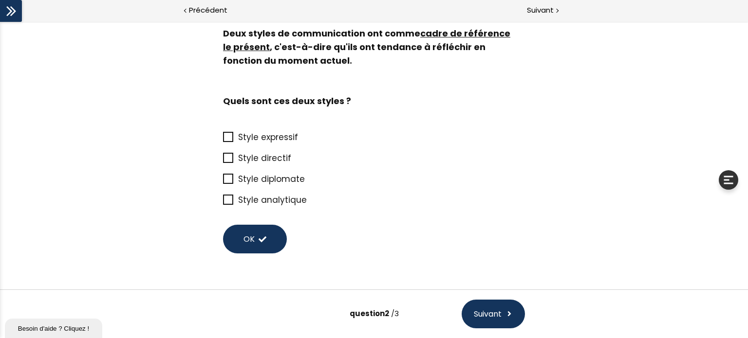
scroll to position [93, 0]
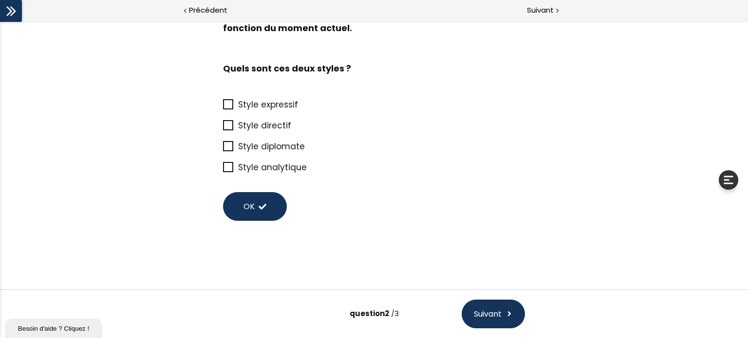
click at [229, 128] on icon at bounding box center [228, 125] width 8 height 8
click at [223, 129] on input "Style directif" at bounding box center [223, 129] width 0 height 0
click at [224, 146] on icon at bounding box center [228, 146] width 8 height 8
click at [223, 150] on input "Style diplomate" at bounding box center [223, 150] width 0 height 0
click at [259, 204] on span at bounding box center [263, 207] width 8 height 8
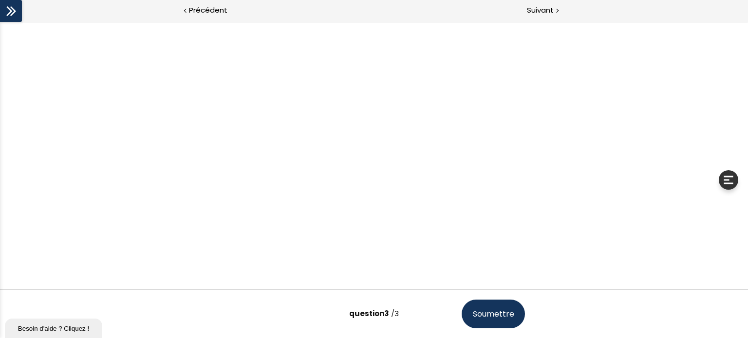
scroll to position [0, 0]
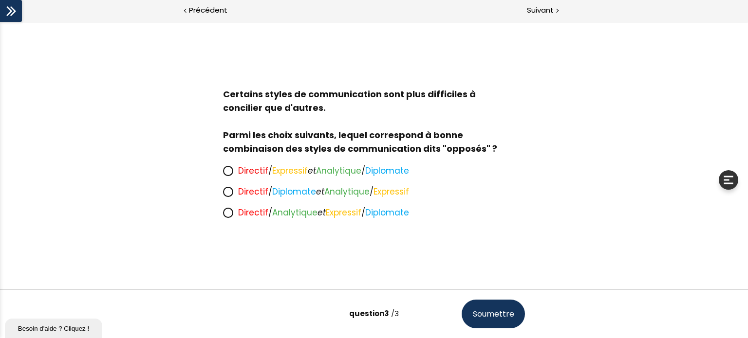
click at [228, 217] on icon at bounding box center [228, 213] width 8 height 8
click at [223, 216] on input "Directif / Analytique et Expressif / Diplomate" at bounding box center [223, 216] width 0 height 0
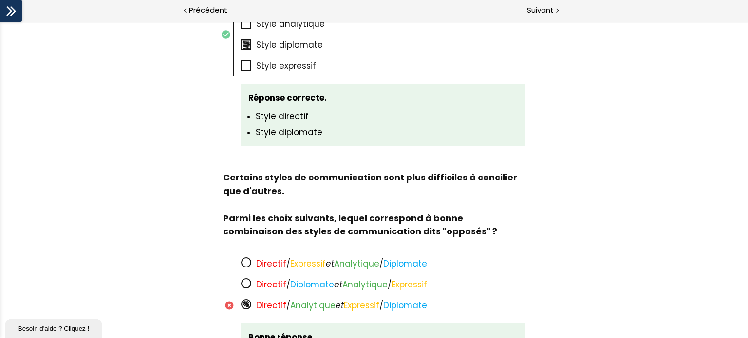
scroll to position [742, 0]
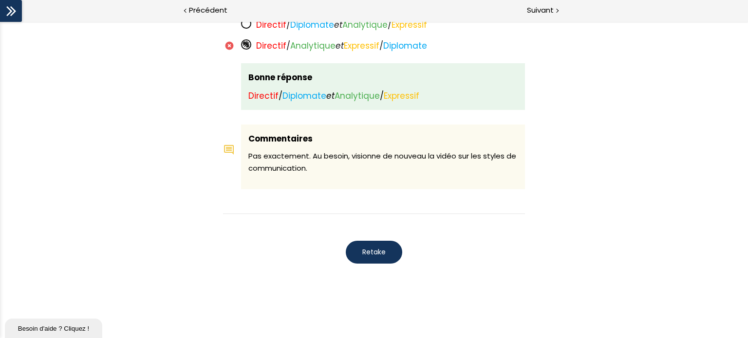
click at [367, 251] on span "Retake" at bounding box center [373, 252] width 23 height 10
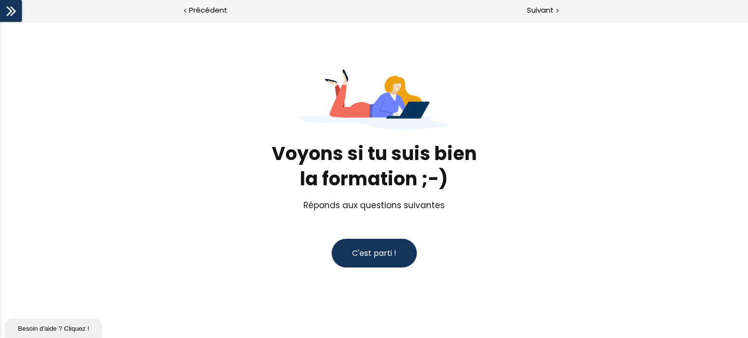
scroll to position [22, 0]
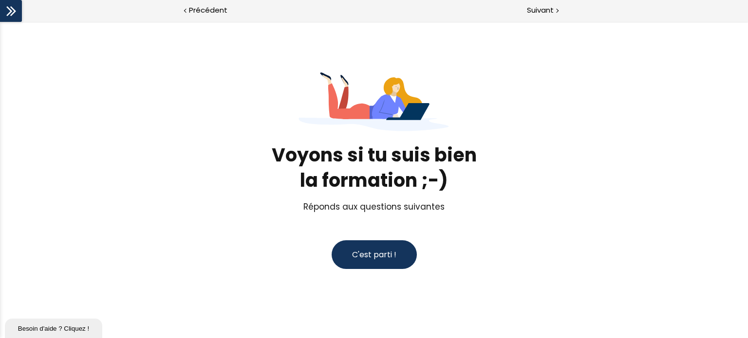
click at [367, 251] on span "C'est parti !" at bounding box center [374, 254] width 44 height 11
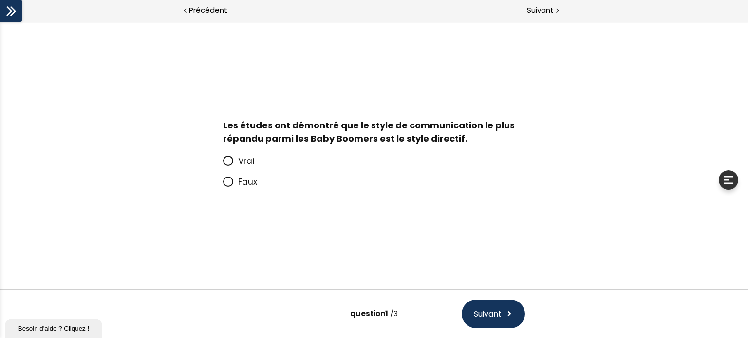
click at [228, 179] on icon at bounding box center [228, 182] width 8 height 8
click at [223, 185] on input "Faux" at bounding box center [223, 185] width 0 height 0
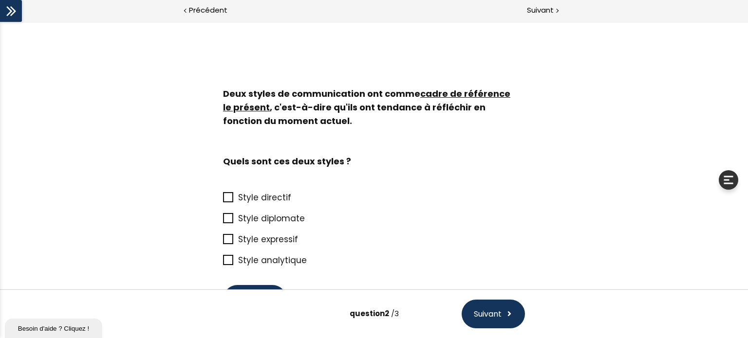
scroll to position [60, 0]
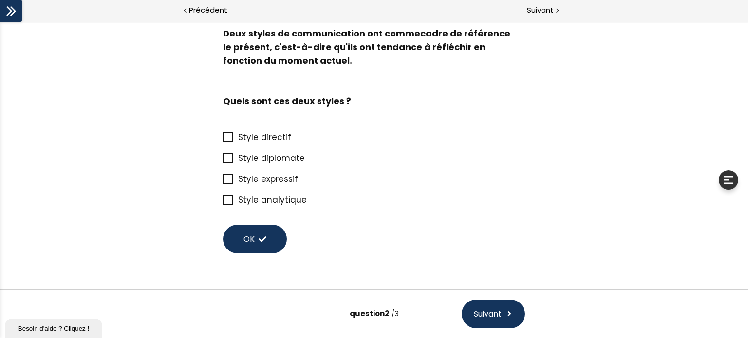
click at [227, 141] on icon at bounding box center [228, 137] width 8 height 8
click at [223, 140] on input "Style directif" at bounding box center [223, 140] width 0 height 0
click at [225, 157] on icon at bounding box center [229, 158] width 8 height 8
click at [223, 161] on input "Style diplomate" at bounding box center [223, 161] width 0 height 0
click at [259, 234] on button "OK" at bounding box center [255, 239] width 64 height 29
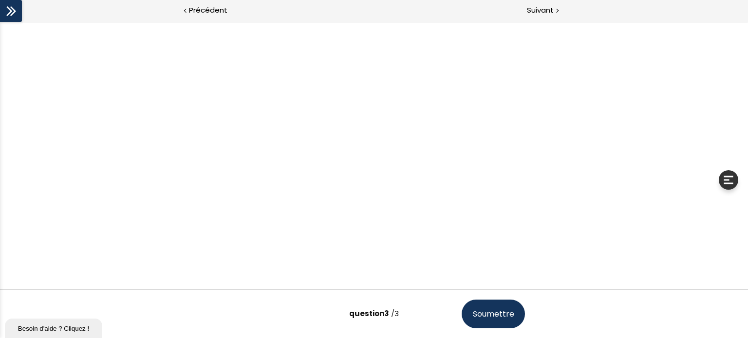
scroll to position [0, 0]
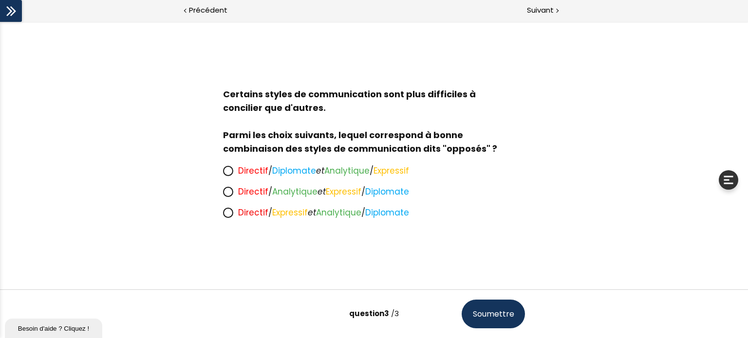
click at [228, 175] on icon at bounding box center [228, 171] width 8 height 8
click at [223, 174] on input "Directif / Diplomate et Analytique / Expressif" at bounding box center [223, 174] width 0 height 0
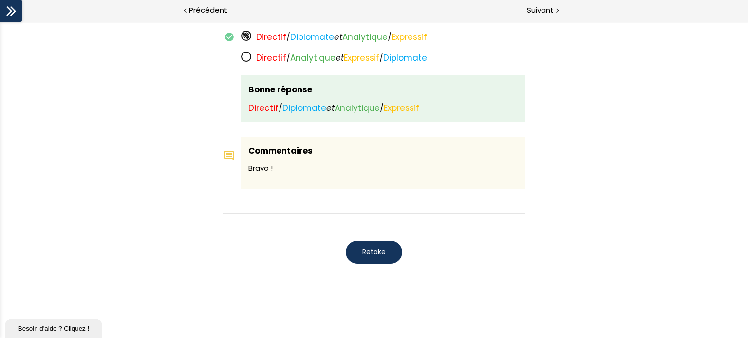
click at [384, 255] on button "Retake" at bounding box center [374, 252] width 56 height 23
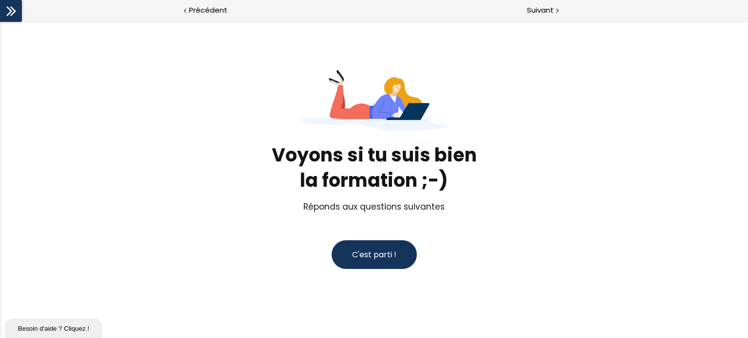
click at [384, 255] on span "C'est parti !" at bounding box center [374, 254] width 44 height 11
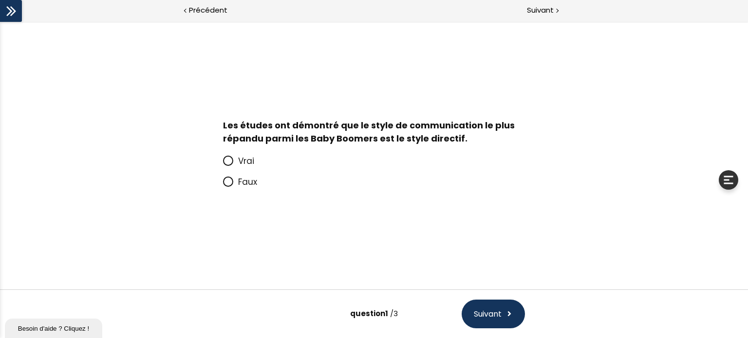
click at [229, 186] on icon at bounding box center [228, 182] width 8 height 8
click at [223, 185] on input "Faux" at bounding box center [223, 185] width 0 height 0
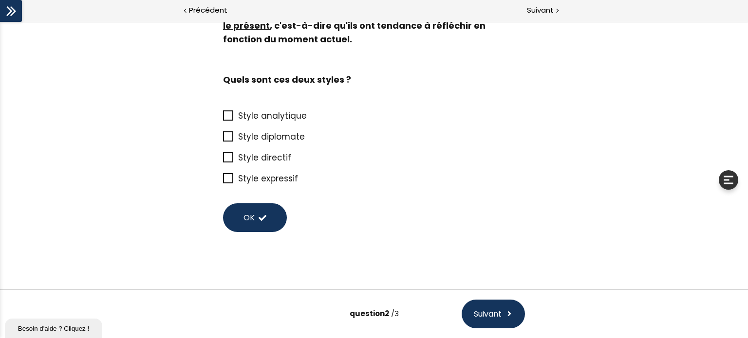
scroll to position [93, 0]
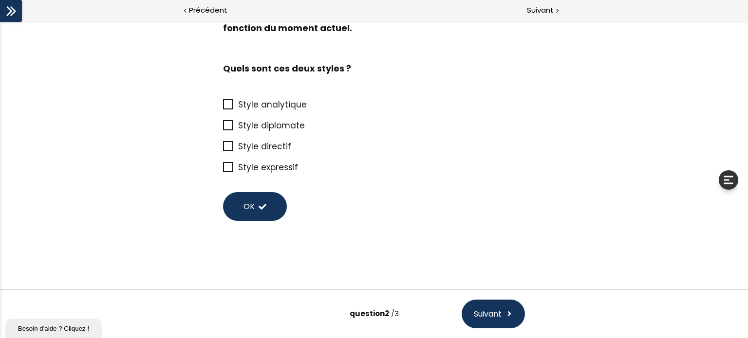
click at [225, 144] on icon at bounding box center [229, 147] width 8 height 8
click at [223, 150] on input "Style directif" at bounding box center [223, 150] width 0 height 0
click at [224, 128] on icon at bounding box center [228, 125] width 8 height 8
click at [223, 129] on input "Style diplomate" at bounding box center [223, 129] width 0 height 0
click at [272, 206] on button "OK" at bounding box center [255, 206] width 64 height 29
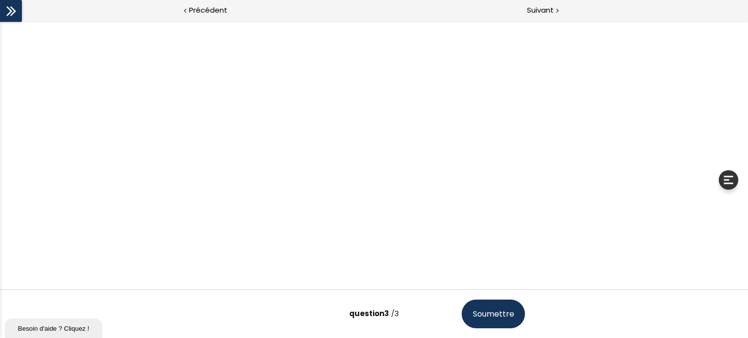
scroll to position [0, 0]
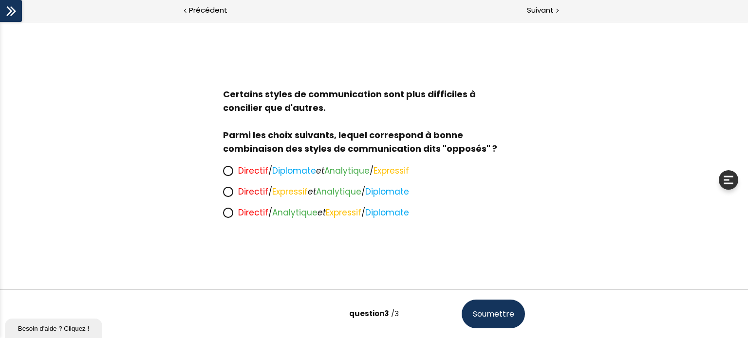
click at [230, 167] on icon at bounding box center [228, 171] width 8 height 8
click at [223, 174] on input "Directif / Diplomate et Analytique / Expressif" at bounding box center [223, 174] width 0 height 0
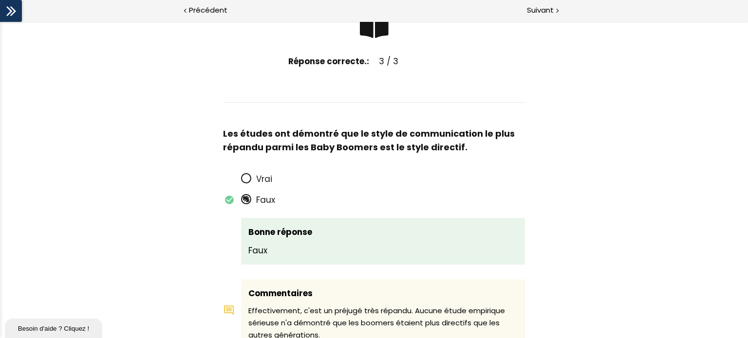
scroll to position [60, 0]
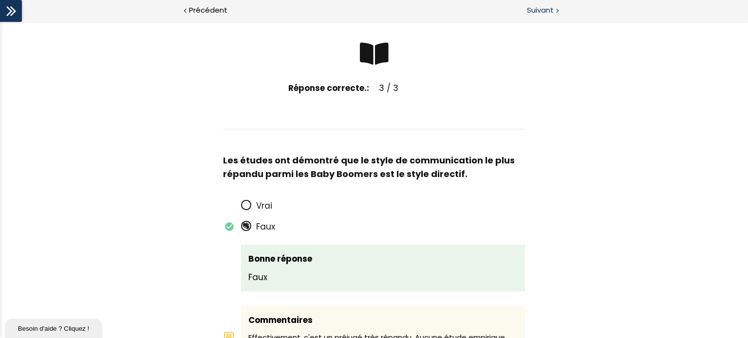
click at [542, 14] on span "Suivant" at bounding box center [540, 10] width 27 height 12
click at [14, 7] on icon at bounding box center [11, 11] width 15 height 15
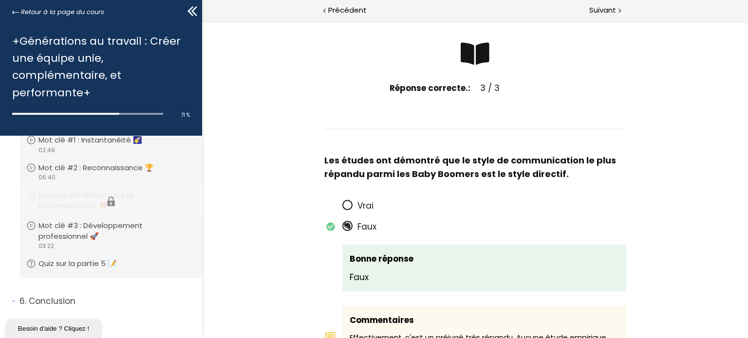
scroll to position [1290, 0]
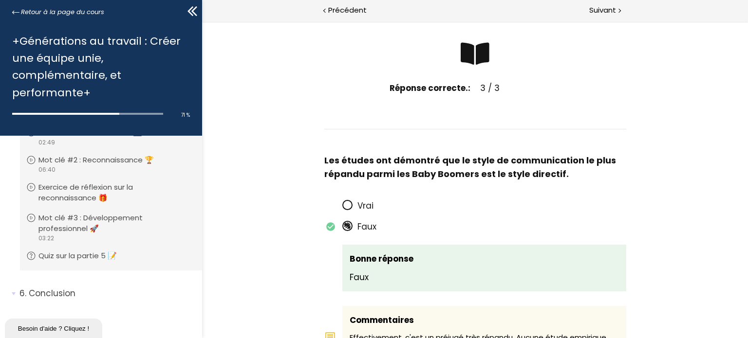
click at [192, 10] on icon at bounding box center [194, 11] width 6 height 10
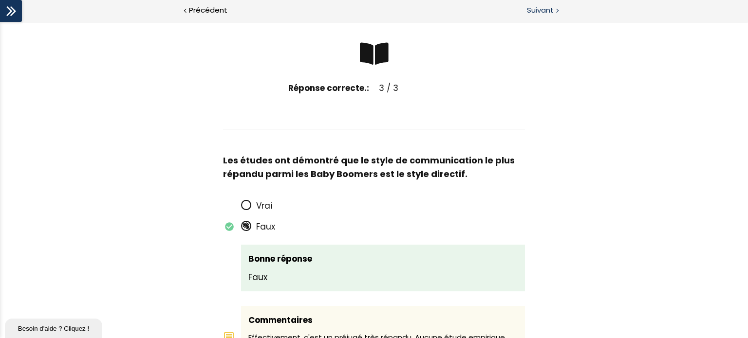
click at [552, 9] on span "Suivant" at bounding box center [540, 10] width 27 height 12
click at [542, 13] on span "Suivant" at bounding box center [540, 10] width 27 height 12
click at [540, 17] on div "Suivant" at bounding box center [561, 11] width 374 height 22
click at [12, 10] on icon at bounding box center [11, 11] width 15 height 15
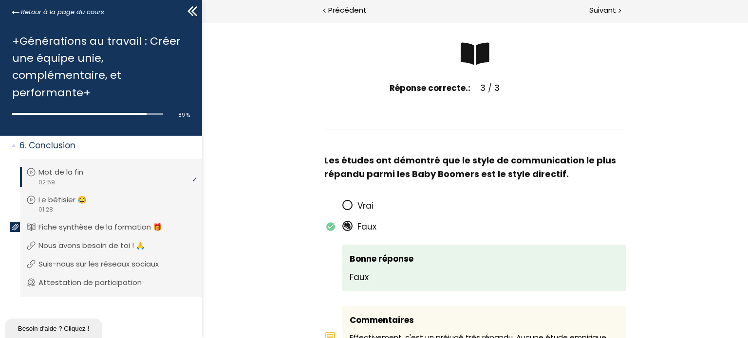
scroll to position [1438, 0]
click at [195, 7] on icon at bounding box center [194, 11] width 6 height 10
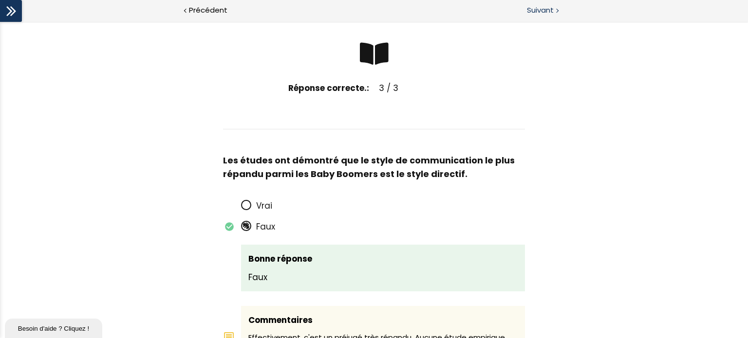
click at [553, 8] on span "Suivant" at bounding box center [540, 10] width 27 height 12
click at [536, 11] on span "Suivant" at bounding box center [540, 10] width 27 height 12
click at [549, 18] on div "Suivant" at bounding box center [561, 11] width 374 height 22
click at [545, 9] on span "Suivant" at bounding box center [540, 10] width 27 height 12
click at [545, 13] on span "Suivant" at bounding box center [540, 10] width 27 height 12
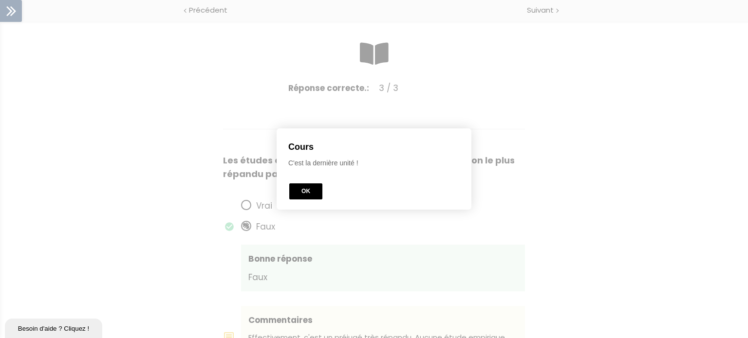
click at [319, 190] on button "OK" at bounding box center [305, 192] width 33 height 16
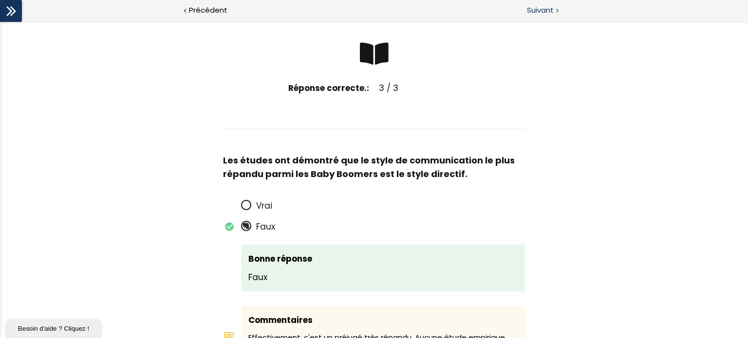
click at [525, 9] on div "Suivant" at bounding box center [561, 11] width 374 height 22
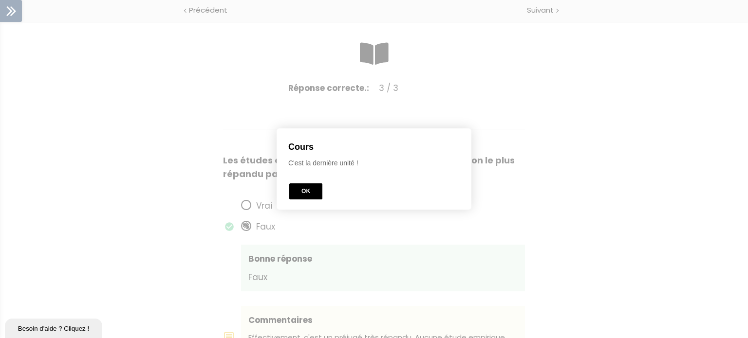
click at [305, 195] on button "OK" at bounding box center [305, 192] width 33 height 16
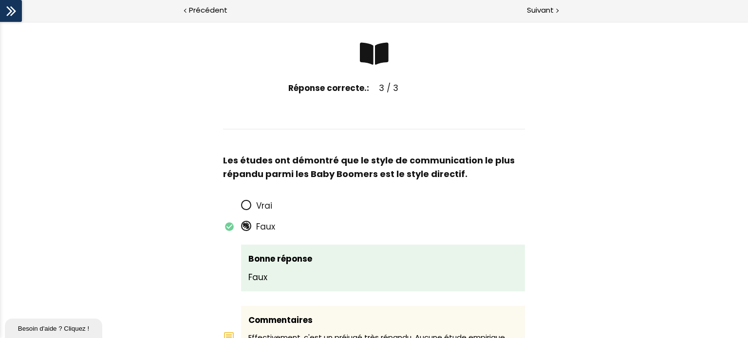
click at [4, 7] on icon at bounding box center [11, 11] width 15 height 15
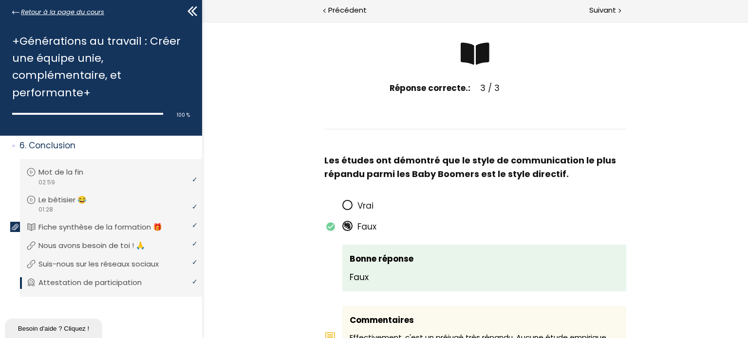
click at [53, 12] on span "Retour à la page du cours" at bounding box center [62, 12] width 83 height 11
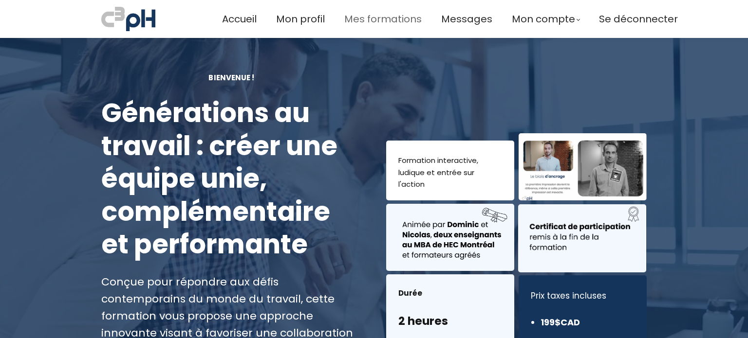
click at [353, 20] on span "Mes formations" at bounding box center [382, 19] width 77 height 16
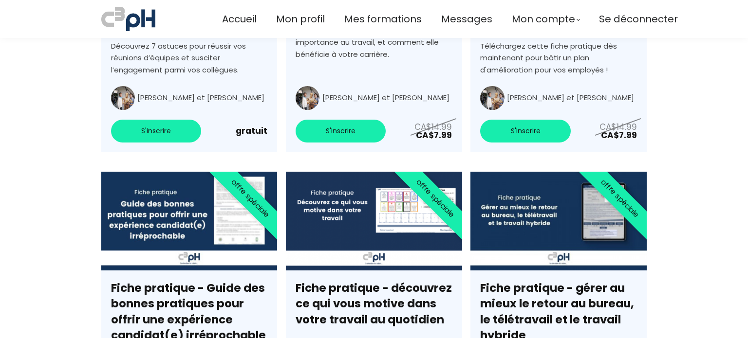
scroll to position [3604, 0]
